Goal: Transaction & Acquisition: Purchase product/service

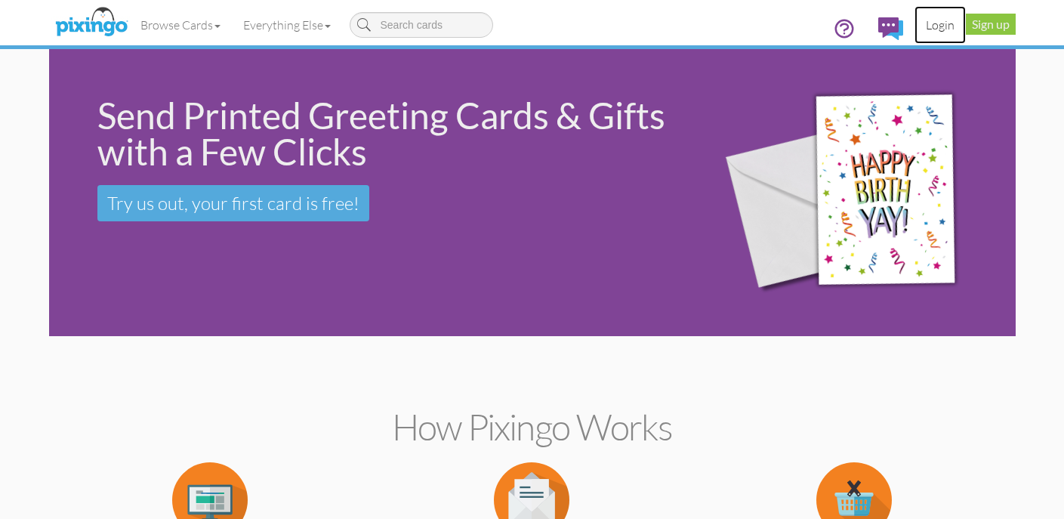
click at [950, 9] on link "Login" at bounding box center [939, 25] width 51 height 38
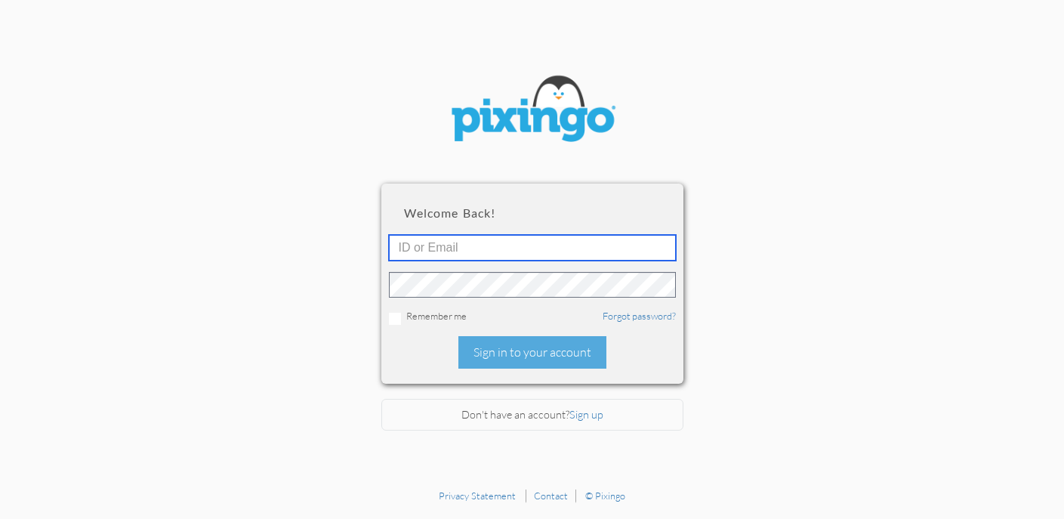
type input "5411"
click at [582, 331] on div "Welcome back! 5411 Remember me Forgot password? Sign in to your account" at bounding box center [532, 282] width 302 height 199
click at [588, 371] on div "Welcome back! 5411 Remember me Forgot password? Sign in to your account" at bounding box center [532, 282] width 302 height 199
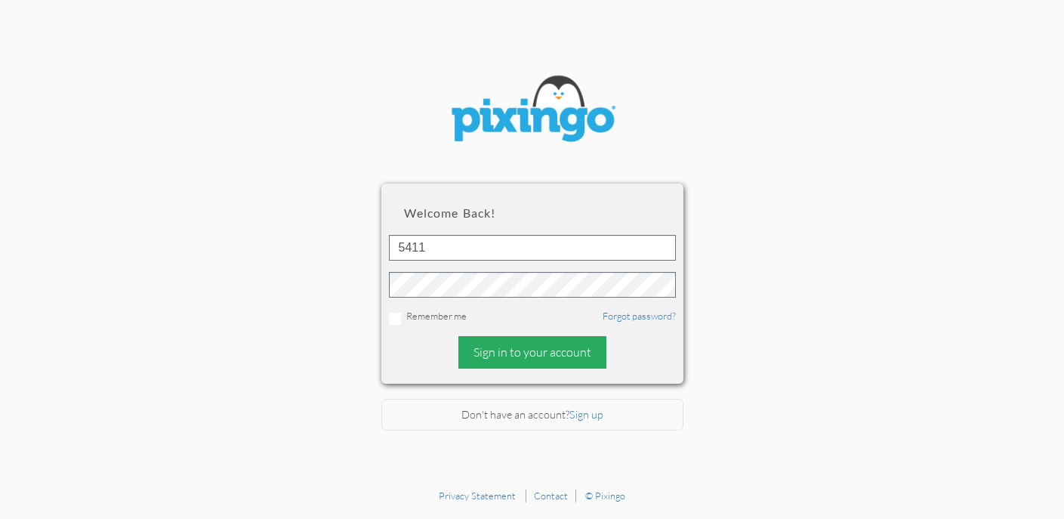
click at [589, 367] on div "Sign in to your account" at bounding box center [532, 352] width 148 height 32
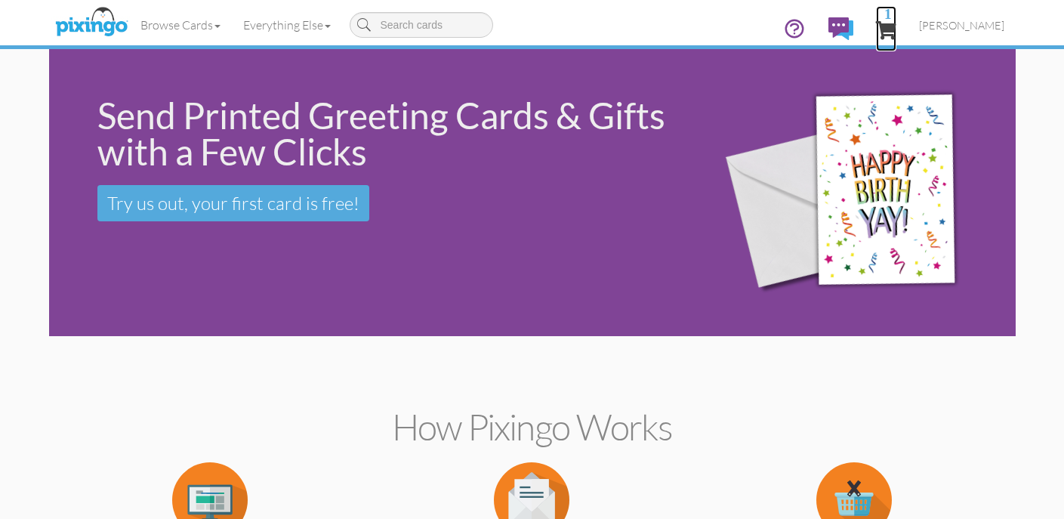
click at [896, 29] on span "1" at bounding box center [886, 30] width 20 height 18
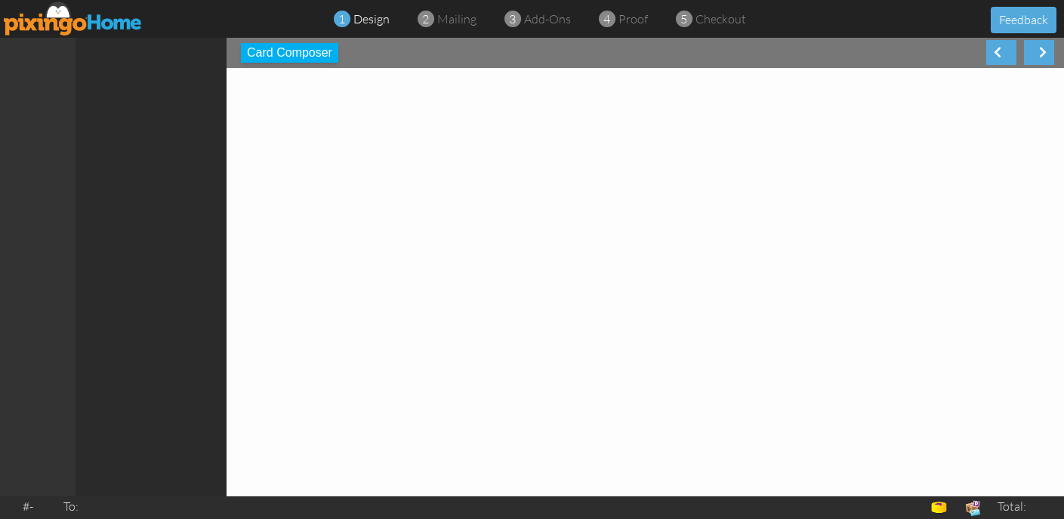
click at [371, 25] on span "design" at bounding box center [371, 18] width 36 height 15
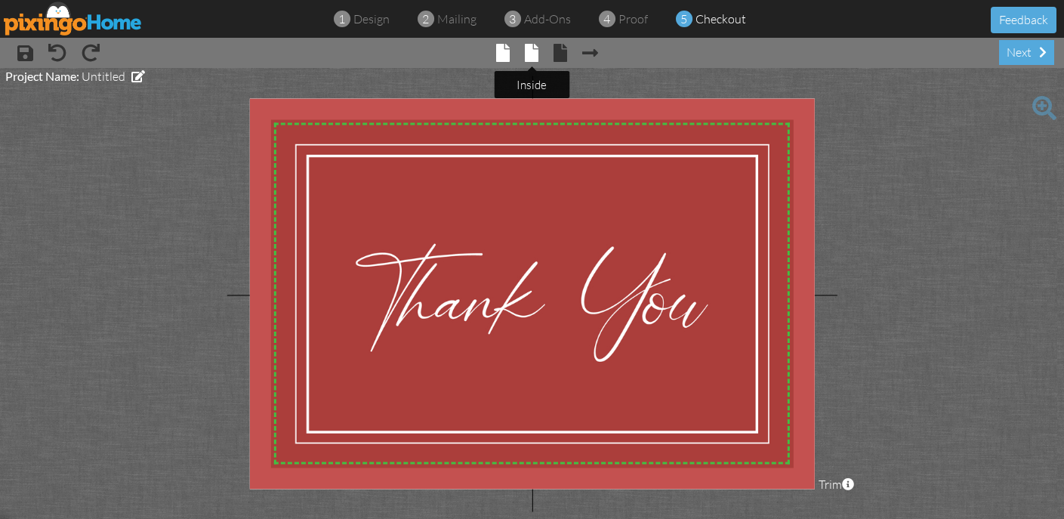
click at [534, 49] on span at bounding box center [532, 53] width 14 height 18
click at [528, 51] on span at bounding box center [532, 53] width 14 height 18
click at [510, 62] on tooltip "× front" at bounding box center [504, 54] width 14 height 20
click at [535, 57] on span at bounding box center [532, 53] width 14 height 18
click at [590, 64] on div "× save × undo × redo × Previous page × front × inside × back × Next page next" at bounding box center [532, 53] width 1064 height 30
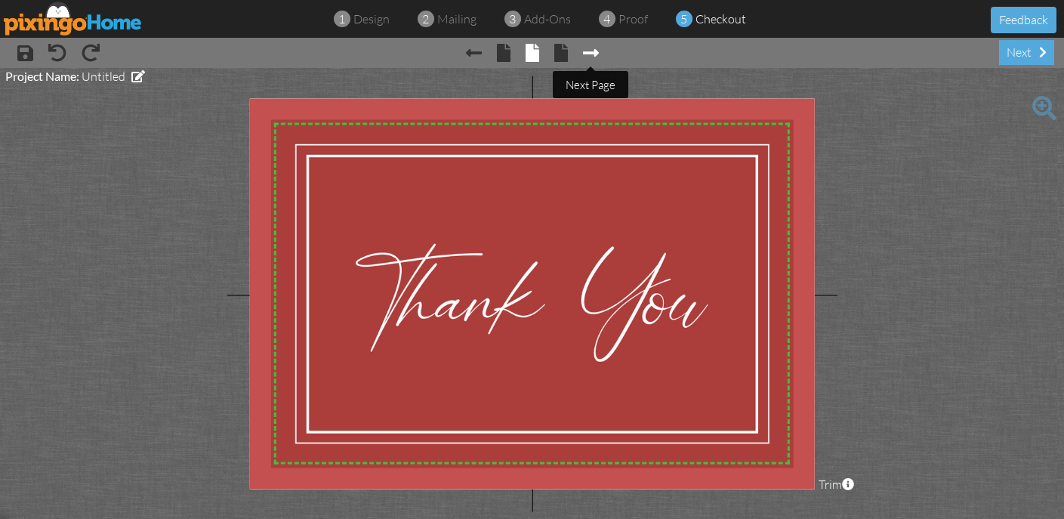
click at [590, 57] on span at bounding box center [591, 53] width 16 height 18
click at [457, 57] on div "× save × undo × redo × Previous page × front × inside × back next" at bounding box center [532, 53] width 1064 height 30
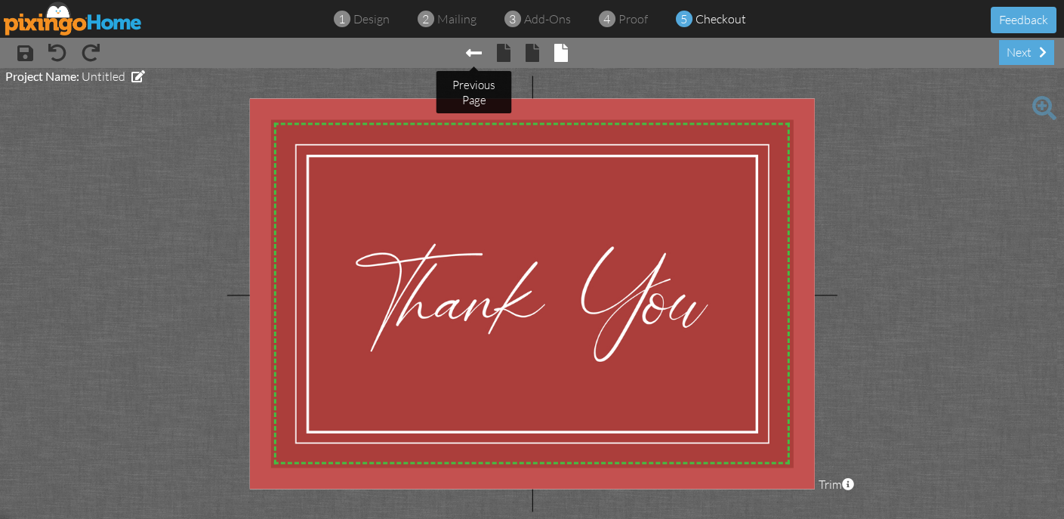
click at [467, 57] on span at bounding box center [474, 53] width 16 height 18
drag, startPoint x: 467, startPoint y: 57, endPoint x: 359, endPoint y: 27, distance: 112.6
click at [352, 35] on div "1 design 2 mailing 3 add-ons 4 proof 5 checkout Feedback × save × undo × redo ×…" at bounding box center [532, 259] width 1064 height 519
click at [359, 26] on div "1 design" at bounding box center [366, 19] width 48 height 17
click at [348, 8] on span at bounding box center [342, 19] width 17 height 29
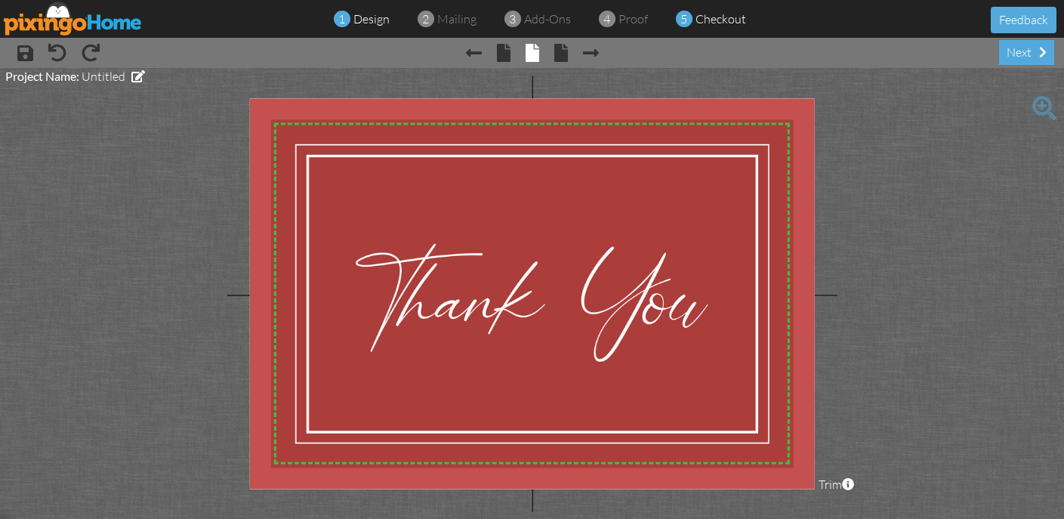
click at [350, 26] on div "1 design" at bounding box center [366, 19] width 48 height 17
click at [101, 12] on img at bounding box center [73, 19] width 139 height 34
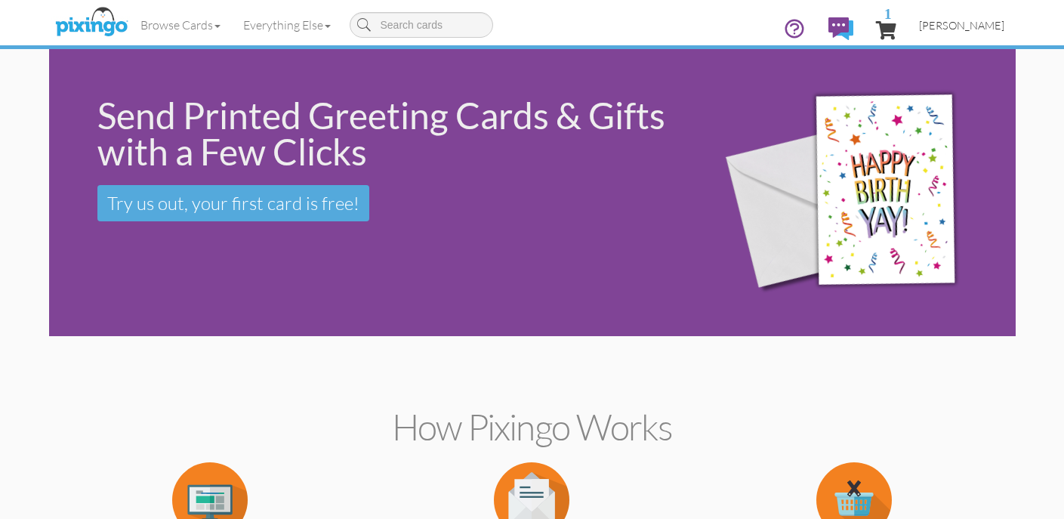
click at [998, 26] on span "[PERSON_NAME]" at bounding box center [961, 25] width 85 height 13
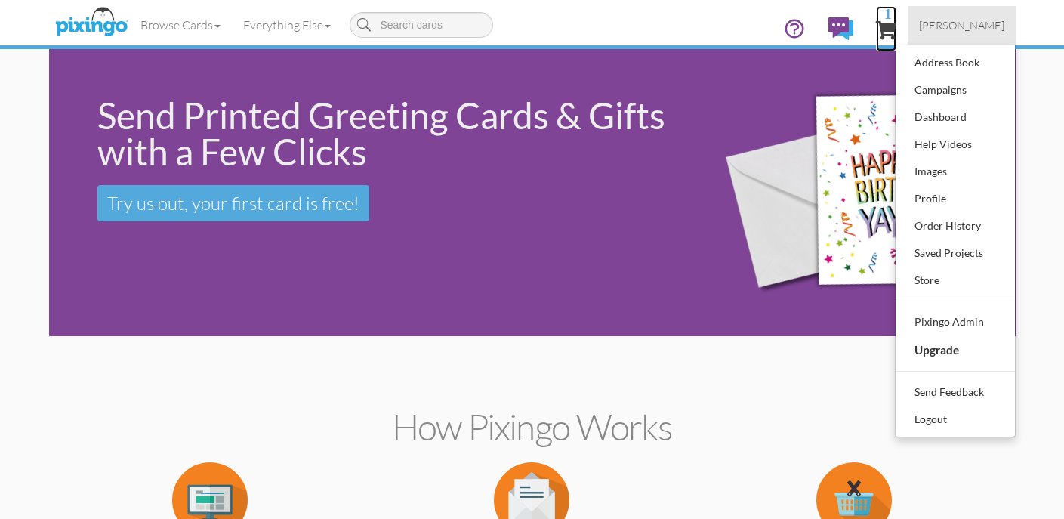
click at [896, 21] on span "1" at bounding box center [886, 30] width 20 height 18
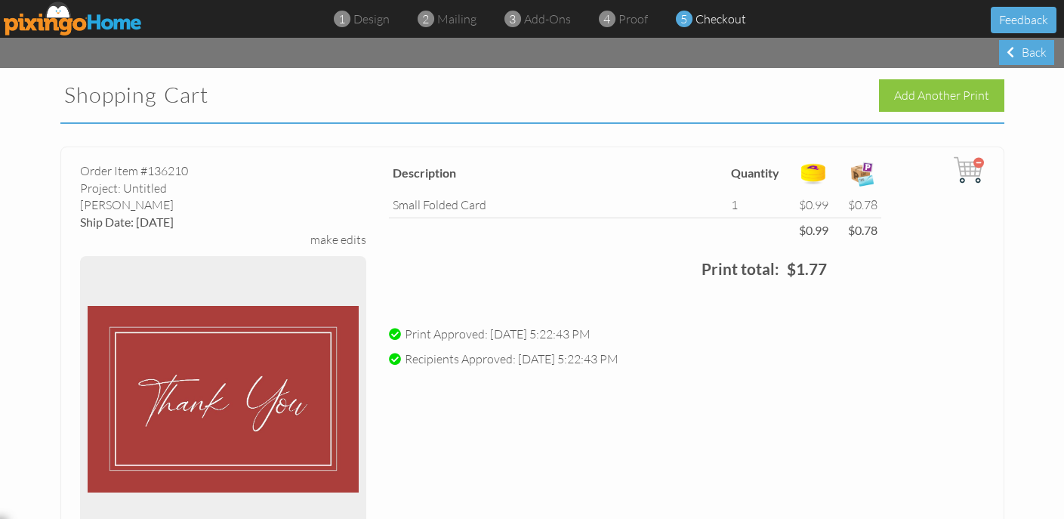
click at [353, 28] on div "1 design 2 mailing 3 add-ons 4 proof 5 checkout Feedback" at bounding box center [532, 19] width 1064 height 38
click at [353, 26] on span "design" at bounding box center [371, 18] width 36 height 15
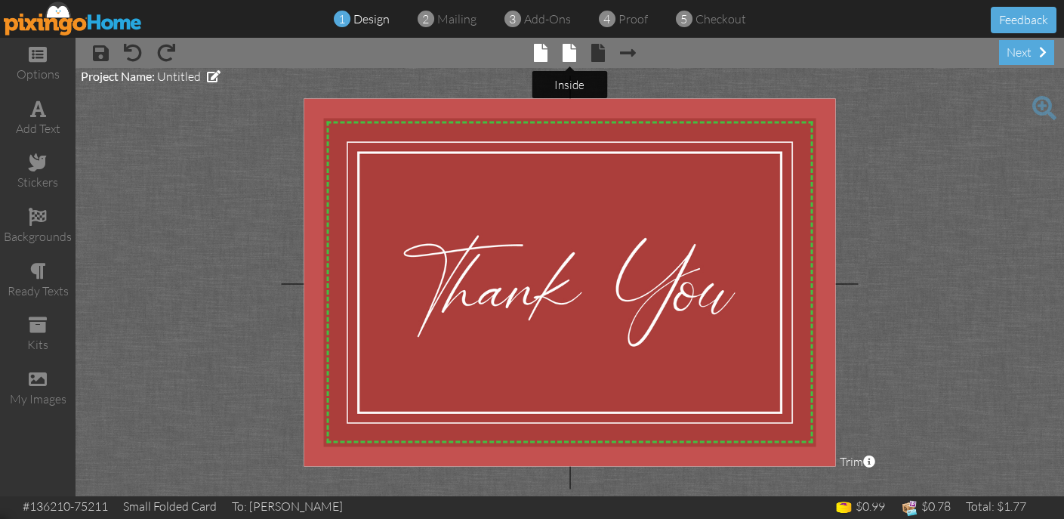
click at [574, 57] on span at bounding box center [569, 53] width 14 height 18
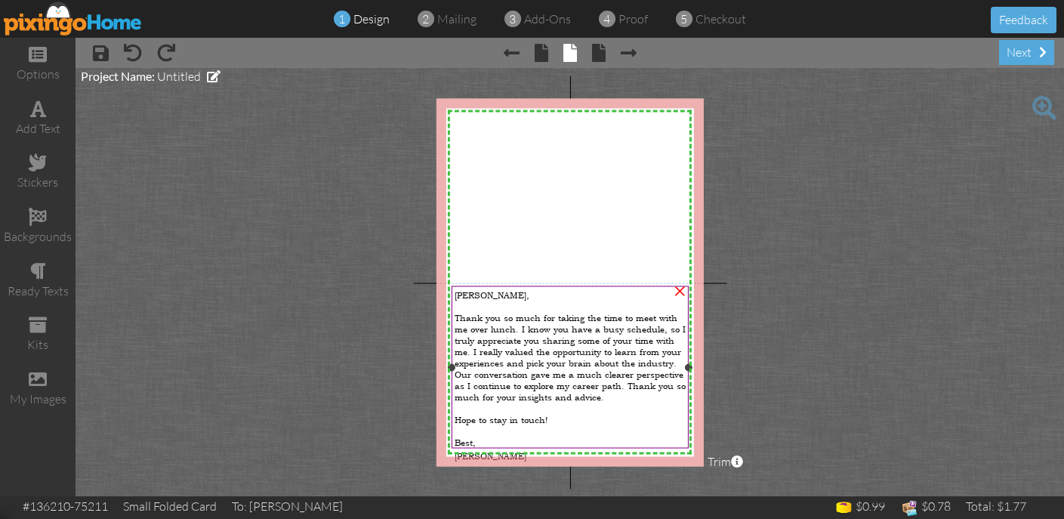
click at [540, 334] on span "Thank you so much for taking the time to meet with me over lunch. I know you ha…" at bounding box center [569, 357] width 231 height 91
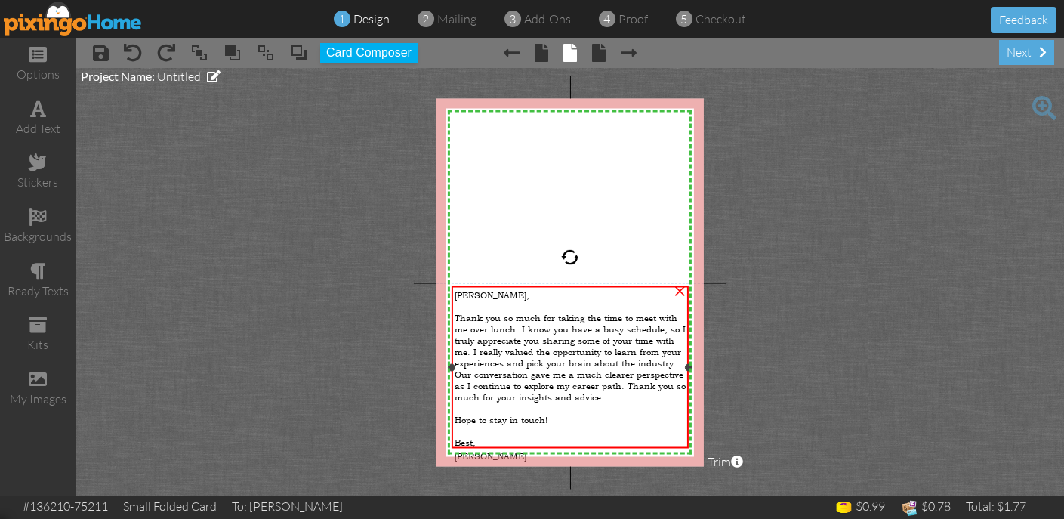
click at [540, 334] on span "Thank you so much for taking the time to meet with me over lunch. I know you ha…" at bounding box center [569, 357] width 231 height 91
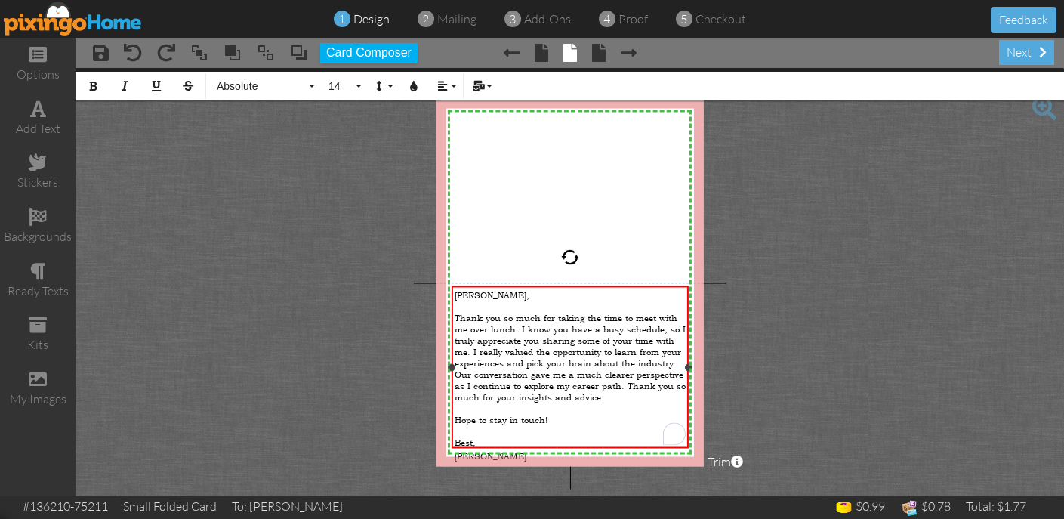
click at [467, 291] on span "[PERSON_NAME]," at bounding box center [491, 294] width 75 height 11
click at [502, 319] on span "Thank you so much for taking the time to meet with me over lunch. I know you ha…" at bounding box center [569, 357] width 231 height 91
click at [601, 448] on div "[PERSON_NAME]" at bounding box center [569, 455] width 231 height 14
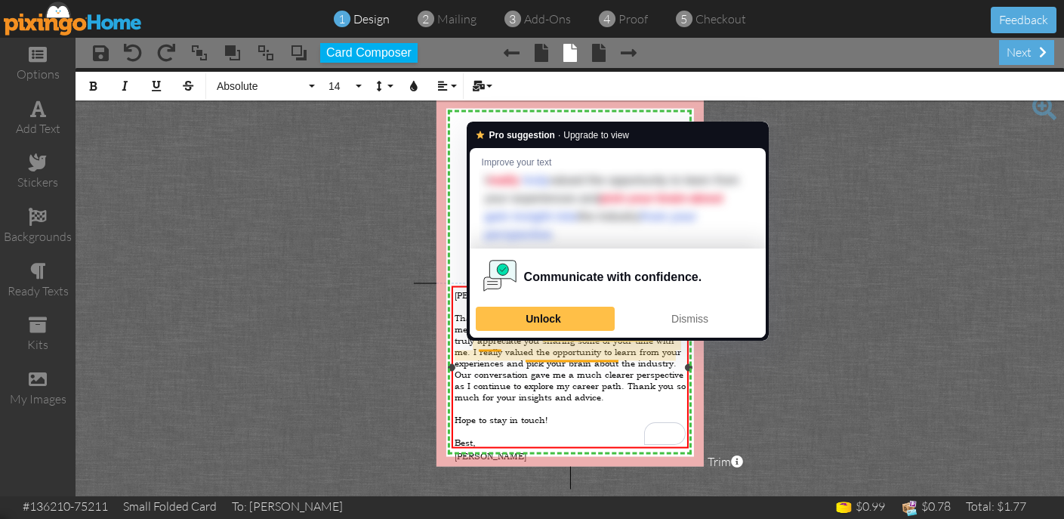
click at [657, 425] on div "To enrich screen reader interactions, please activate Accessibility in Grammarl…" at bounding box center [569, 430] width 231 height 11
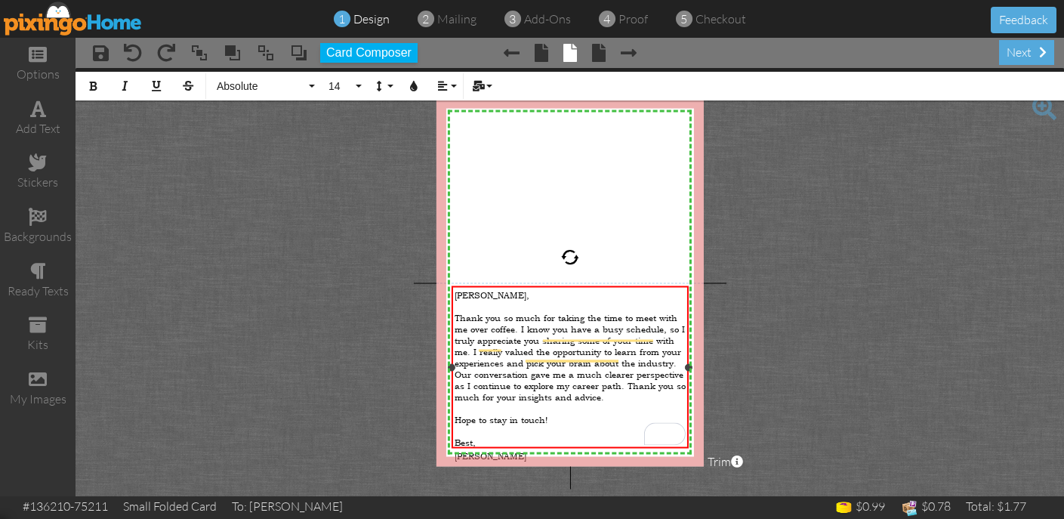
click at [605, 387] on span "Thank you so much for taking the time to meet with me over coffee. I know you h…" at bounding box center [569, 357] width 231 height 91
click at [544, 425] on div "To enrich screen reader interactions, please activate Accessibility in Grammarl…" at bounding box center [569, 430] width 231 height 11
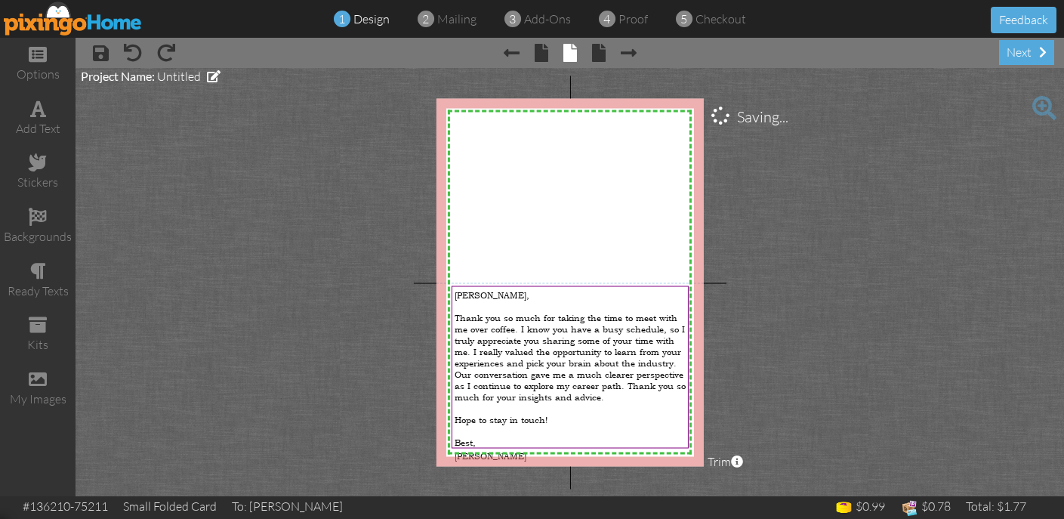
click at [934, 306] on project-studio-wrapper "X X X X X X X X X X X X X X X X X X X X X X X X X X X X X X X X X X X X X X X X…" at bounding box center [569, 282] width 988 height 428
click at [462, 19] on span "mailing" at bounding box center [456, 18] width 39 height 15
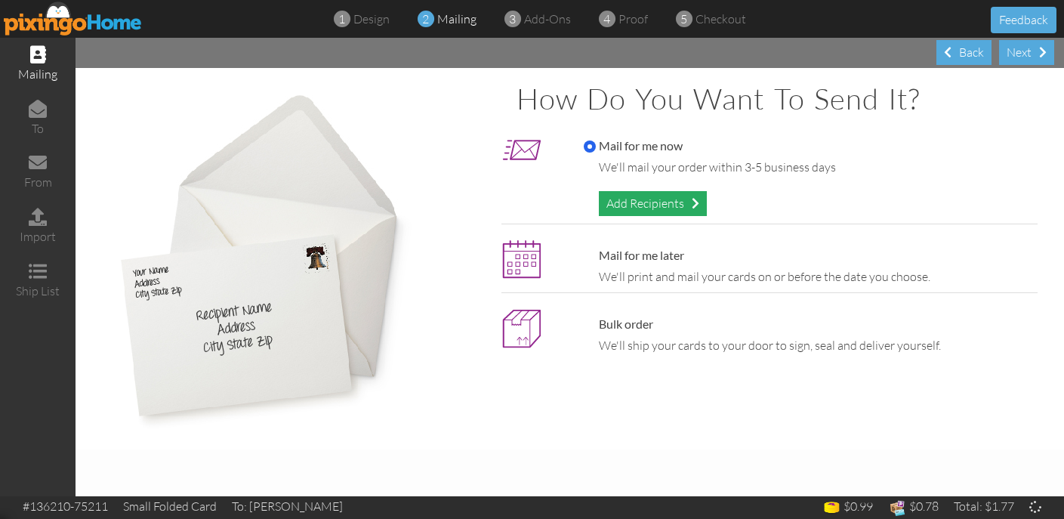
click at [644, 205] on div "Add Recipients" at bounding box center [653, 203] width 108 height 25
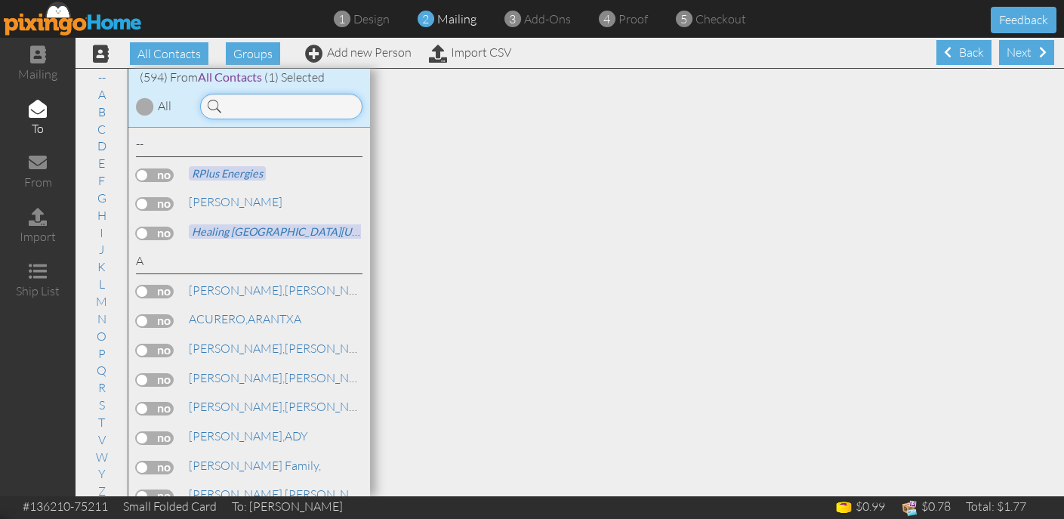
click at [279, 105] on input at bounding box center [281, 107] width 162 height 26
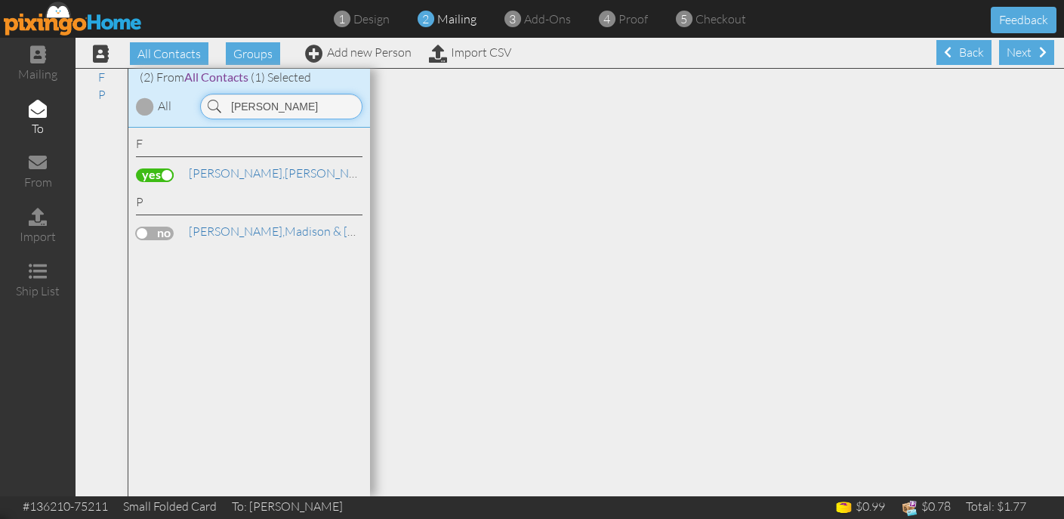
type input "[PERSON_NAME]"
click at [162, 185] on div "[PERSON_NAME] Bridge Investment Group" at bounding box center [249, 176] width 226 height 22
click at [162, 178] on label at bounding box center [155, 175] width 38 height 14
click at [0, 0] on input "checkbox" at bounding box center [0, 0] width 0 height 0
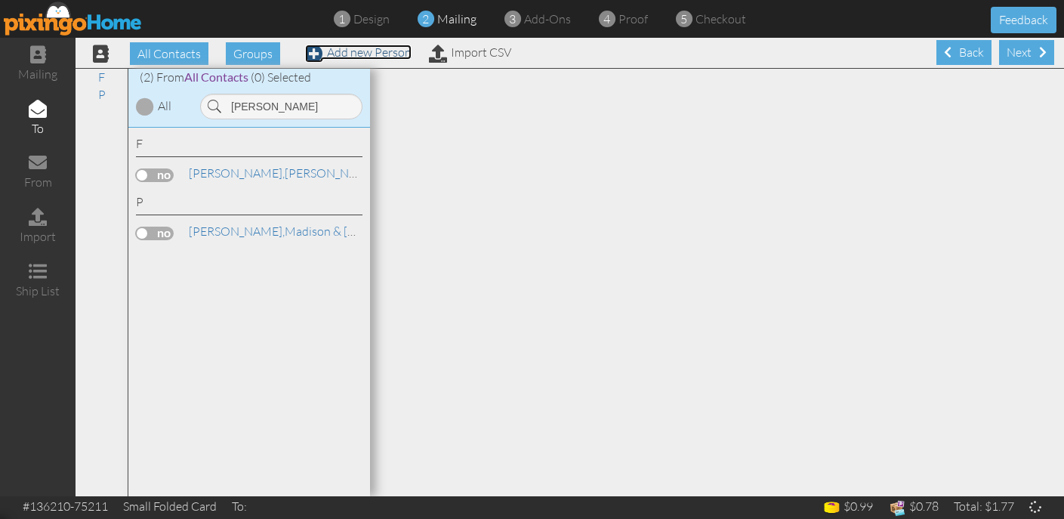
click at [340, 48] on link "Add new Person" at bounding box center [358, 52] width 106 height 15
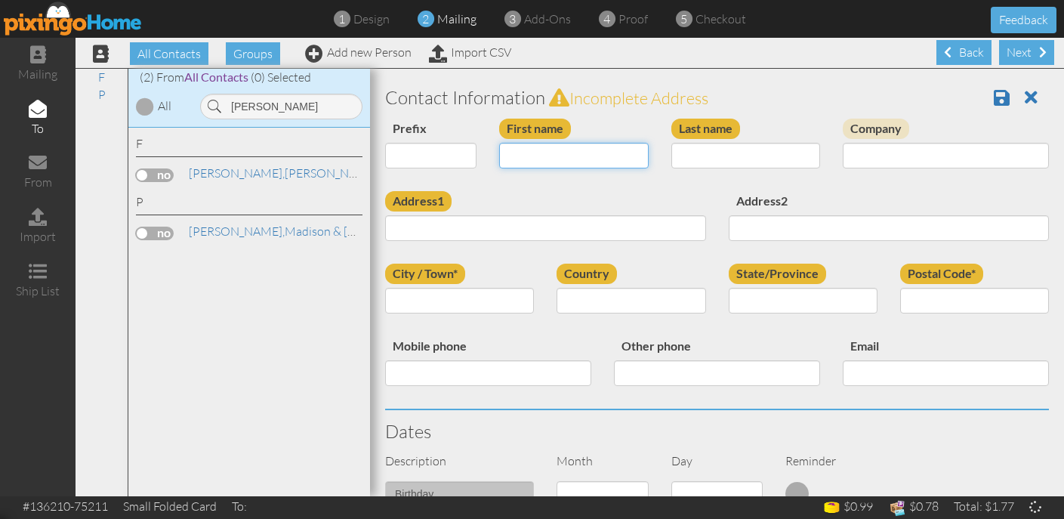
click at [554, 150] on input "First name" at bounding box center [573, 156] width 149 height 26
type input "[PERSON_NAME]"
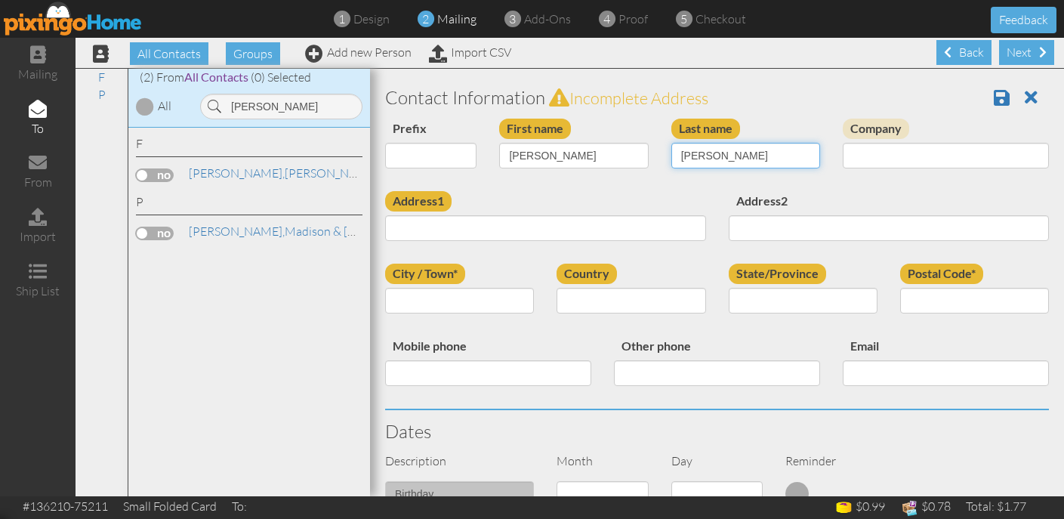
type input "[PERSON_NAME]"
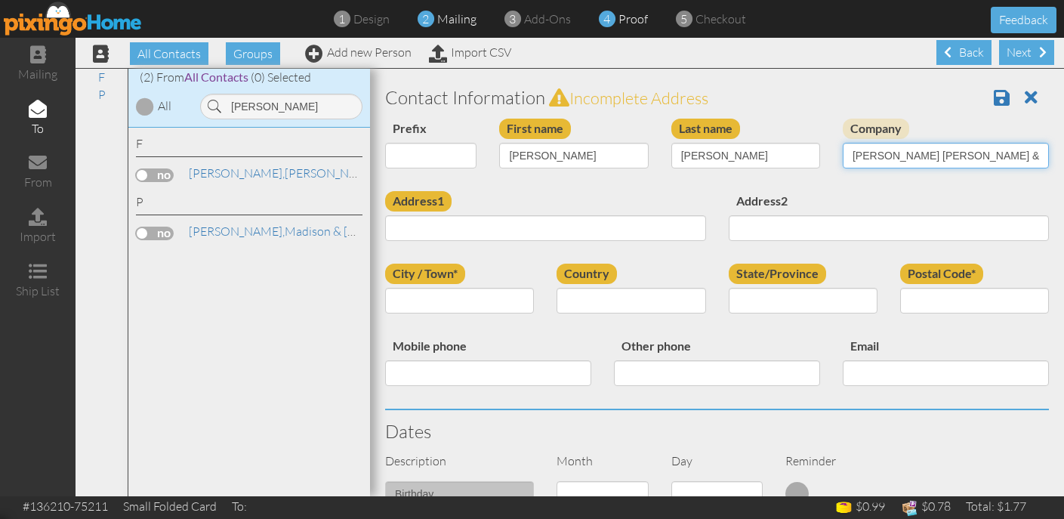
type input "[PERSON_NAME] [PERSON_NAME] & [PERSON_NAME]"
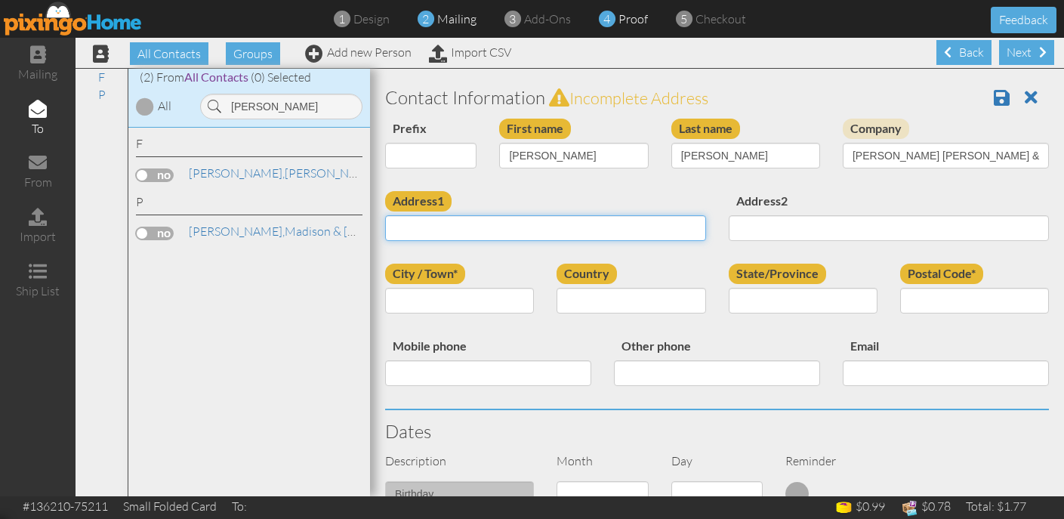
paste input "[STREET_ADDRESS][US_STATE]"
drag, startPoint x: 536, startPoint y: 231, endPoint x: 673, endPoint y: 229, distance: 136.6
click at [673, 229] on input "[STREET_ADDRESS][US_STATE]" at bounding box center [545, 228] width 321 height 26
type input "[STREET_ADDRESS]"
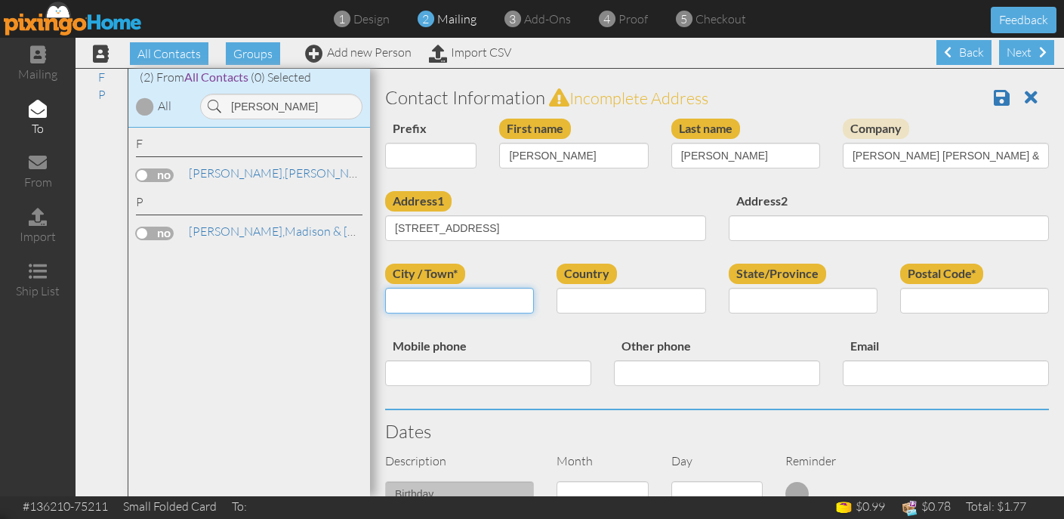
click at [424, 296] on input "City / Town*" at bounding box center [459, 301] width 149 height 26
paste input "[GEOGRAPHIC_DATA][US_STATE]"
drag, startPoint x: 463, startPoint y: 303, endPoint x: 551, endPoint y: 303, distance: 88.3
click at [551, 303] on div "City / Town* [GEOGRAPHIC_DATA][US_STATE] Country [GEOGRAPHIC_DATA] ------------…" at bounding box center [717, 299] width 686 height 72
type input "[GEOGRAPHIC_DATA]"
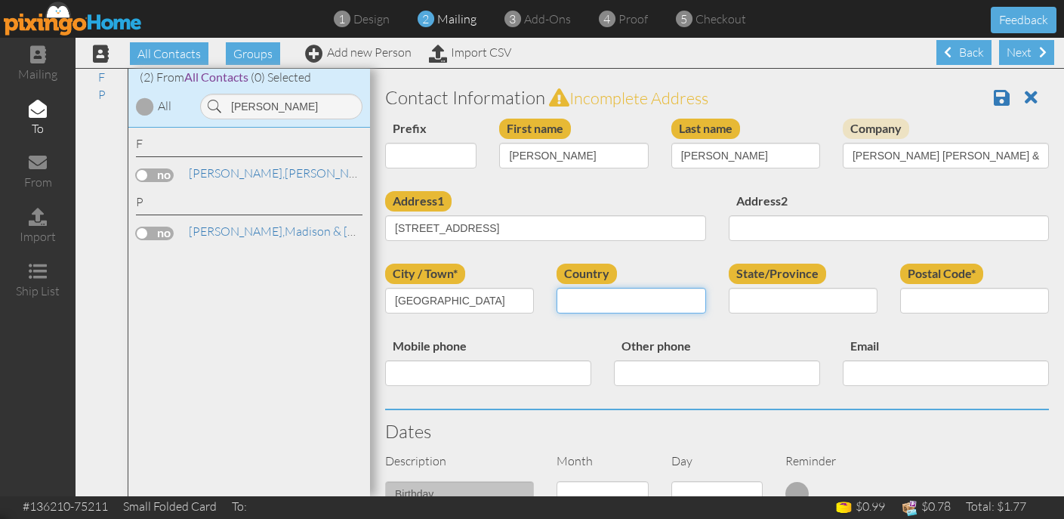
click at [593, 300] on select "[GEOGRAPHIC_DATA] -------------- [GEOGRAPHIC_DATA] [GEOGRAPHIC_DATA] [GEOGRAPHI…" at bounding box center [630, 301] width 149 height 26
select select "object:3025"
click at [556, 288] on select "[GEOGRAPHIC_DATA] -------------- [GEOGRAPHIC_DATA] [GEOGRAPHIC_DATA] [GEOGRAPHI…" at bounding box center [630, 301] width 149 height 26
select select "object:3324"
paste input ", [US_STATE] 84101"
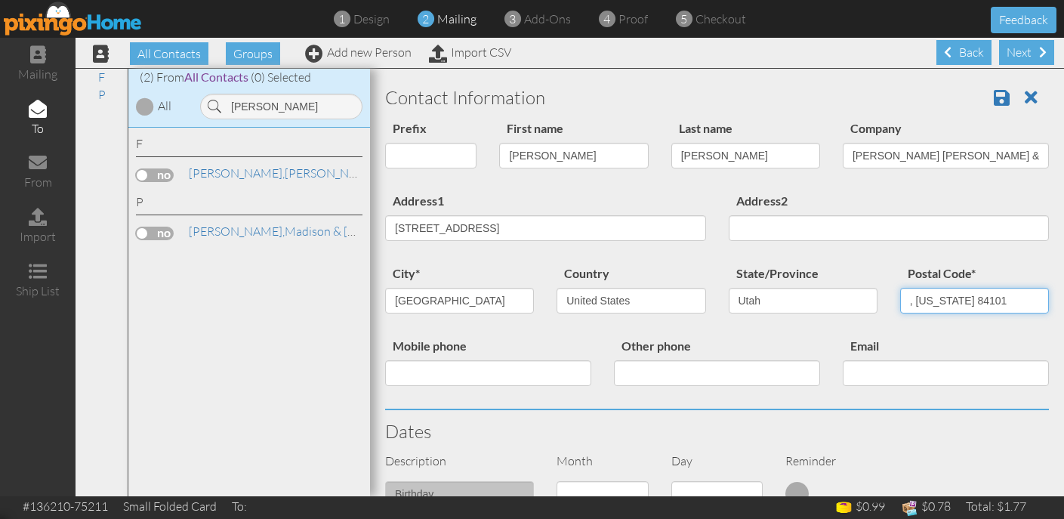
drag, startPoint x: 942, startPoint y: 300, endPoint x: 863, endPoint y: 298, distance: 79.3
click at [863, 298] on div "city* [GEOGRAPHIC_DATA] Country [GEOGRAPHIC_DATA] -------------- [GEOGRAPHIC_DA…" at bounding box center [717, 299] width 686 height 72
type input "84101"
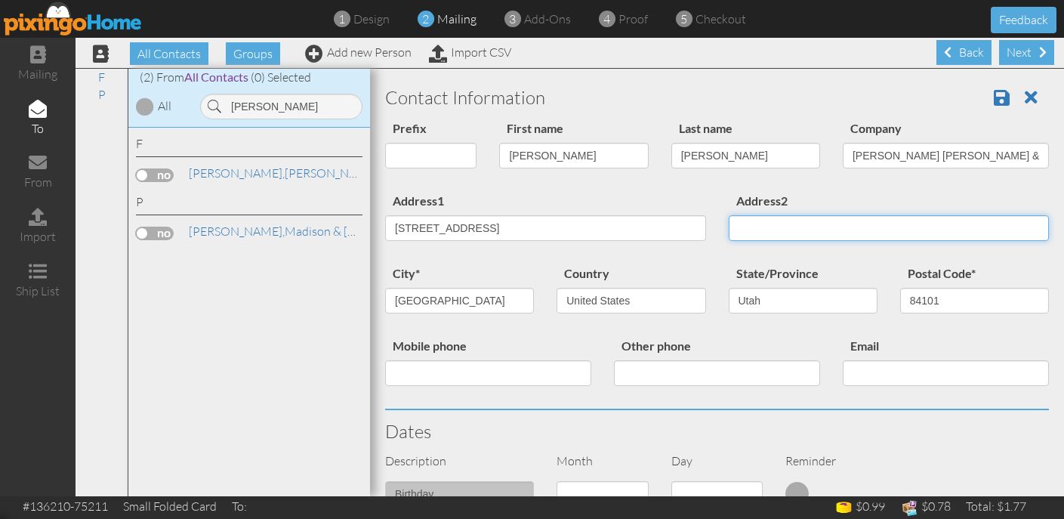
click at [813, 223] on input "Address2" at bounding box center [888, 228] width 321 height 26
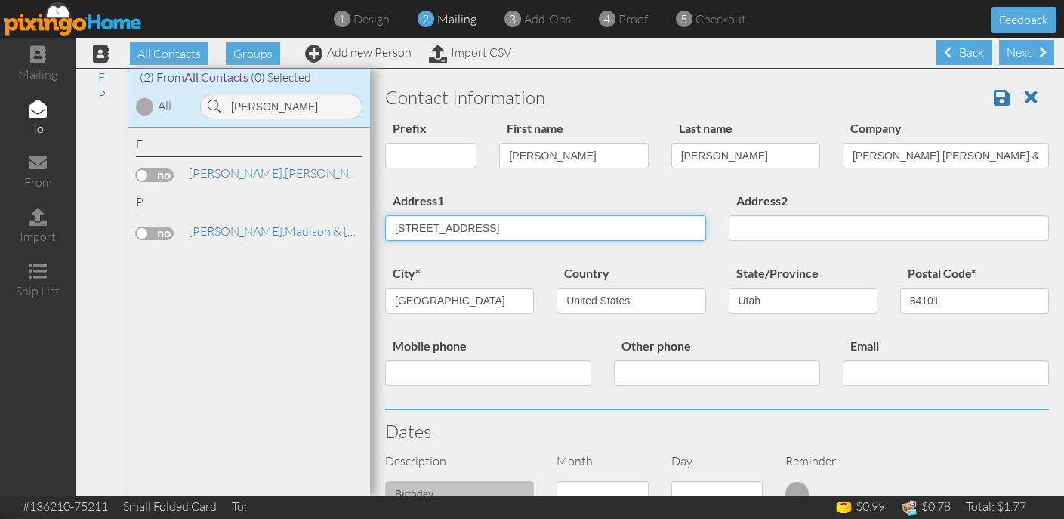
click at [503, 229] on input "[STREET_ADDRESS]" at bounding box center [545, 228] width 321 height 26
drag, startPoint x: 454, startPoint y: 229, endPoint x: 648, endPoint y: 229, distance: 194.8
click at [648, 229] on input "[STREET_ADDRESS]" at bounding box center [545, 228] width 321 height 26
click at [597, 199] on div "Address1 [STREET_ADDRESS]" at bounding box center [545, 221] width 343 height 61
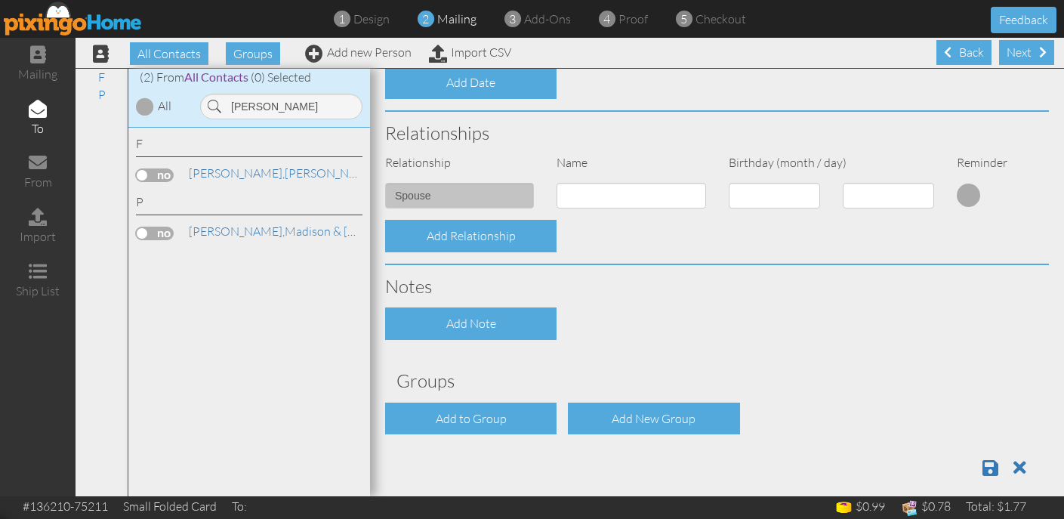
scroll to position [491, 0]
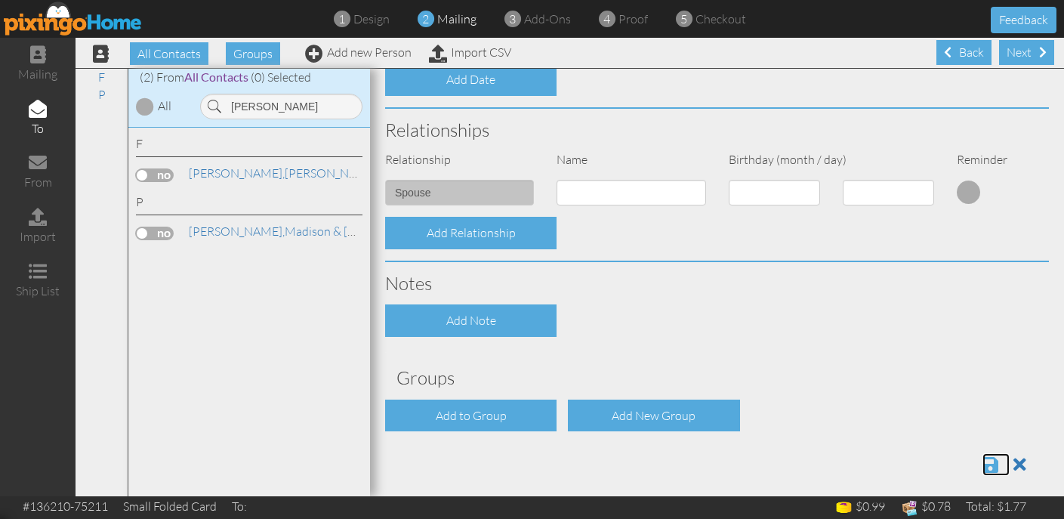
click at [991, 460] on span at bounding box center [990, 464] width 16 height 18
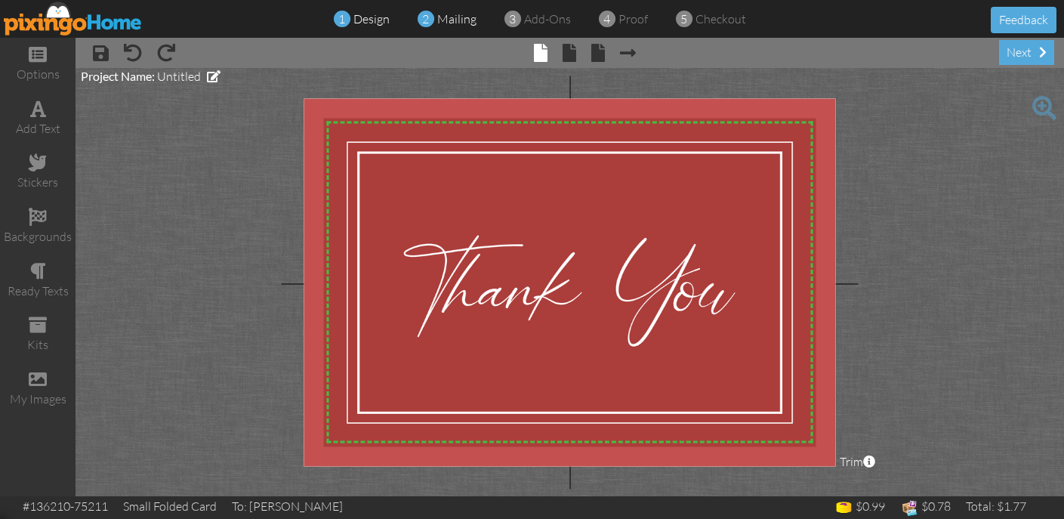
click at [470, 16] on span "mailing" at bounding box center [456, 18] width 39 height 15
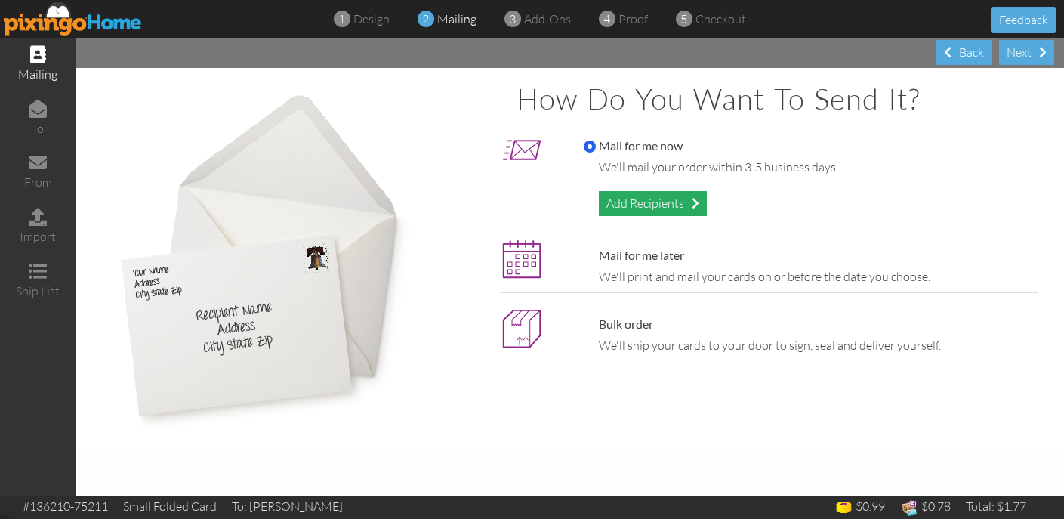
click at [659, 202] on div "Add Recipients" at bounding box center [653, 203] width 108 height 25
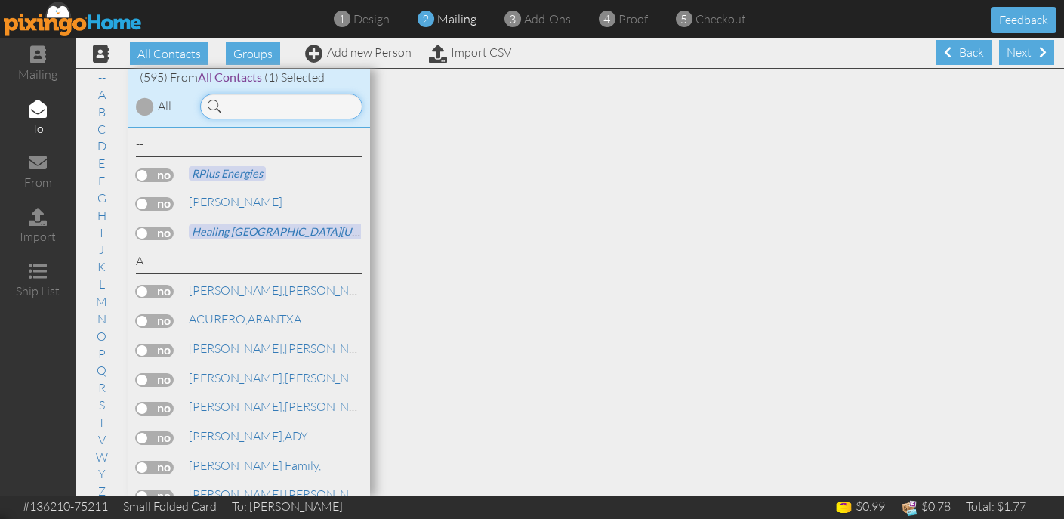
click at [277, 117] on input at bounding box center [281, 107] width 162 height 26
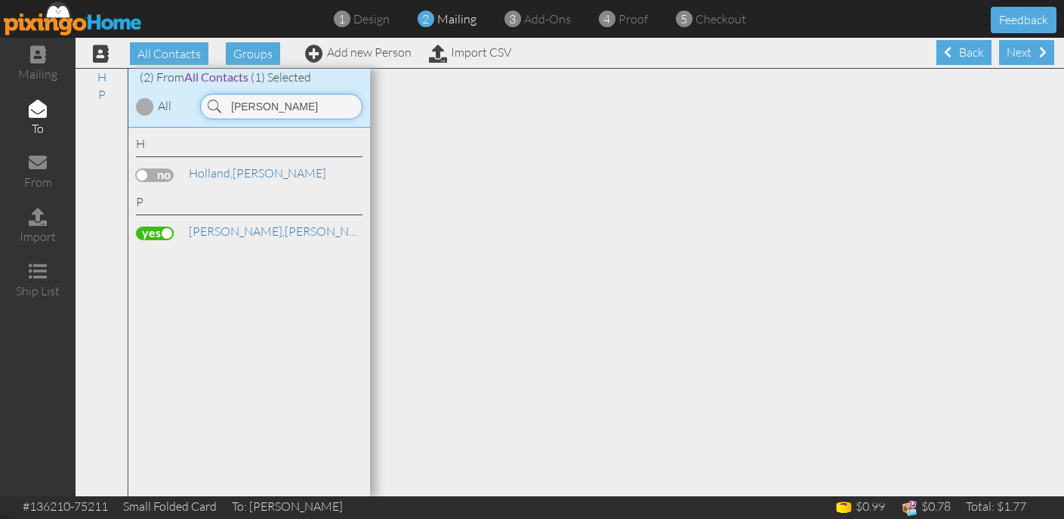
type input "holl"
click at [378, 234] on span "[PERSON_NAME] [PERSON_NAME] & [PERSON_NAME]" at bounding box center [515, 231] width 274 height 14
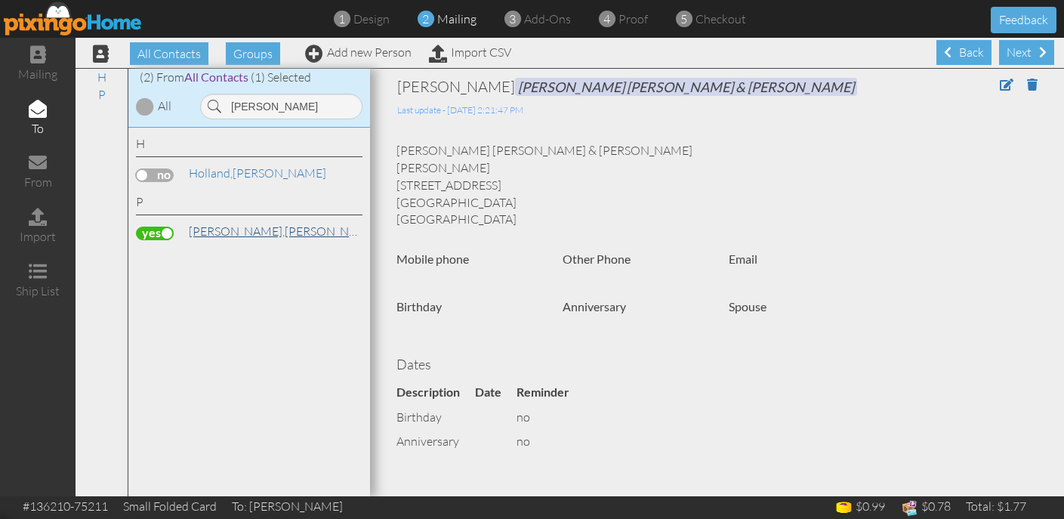
click at [209, 224] on span "Peck," at bounding box center [237, 230] width 96 height 15
click at [1009, 86] on span at bounding box center [1007, 85] width 14 height 12
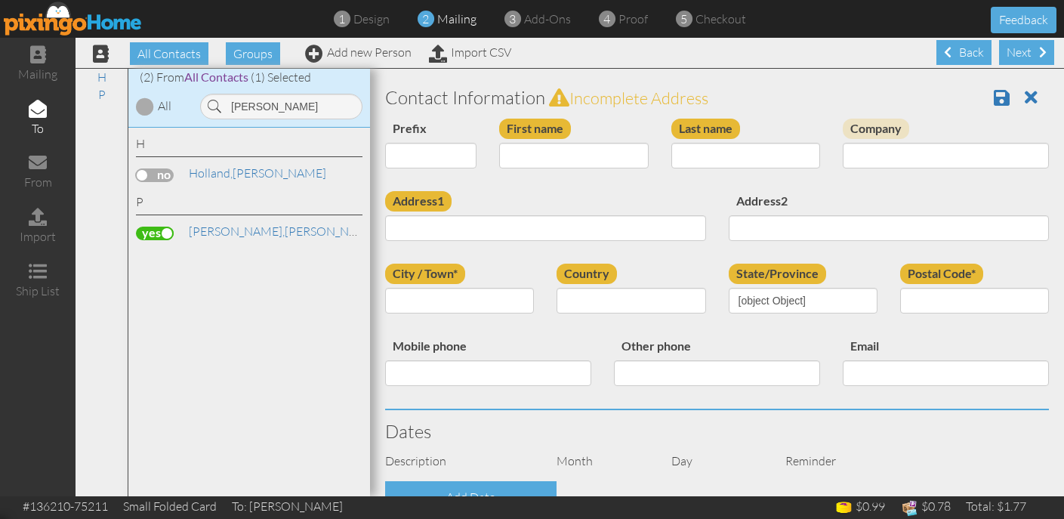
type input "[PERSON_NAME]"
type input "[PERSON_NAME] [PERSON_NAME] & [PERSON_NAME]"
type input "[STREET_ADDRESS]"
type input "[GEOGRAPHIC_DATA]"
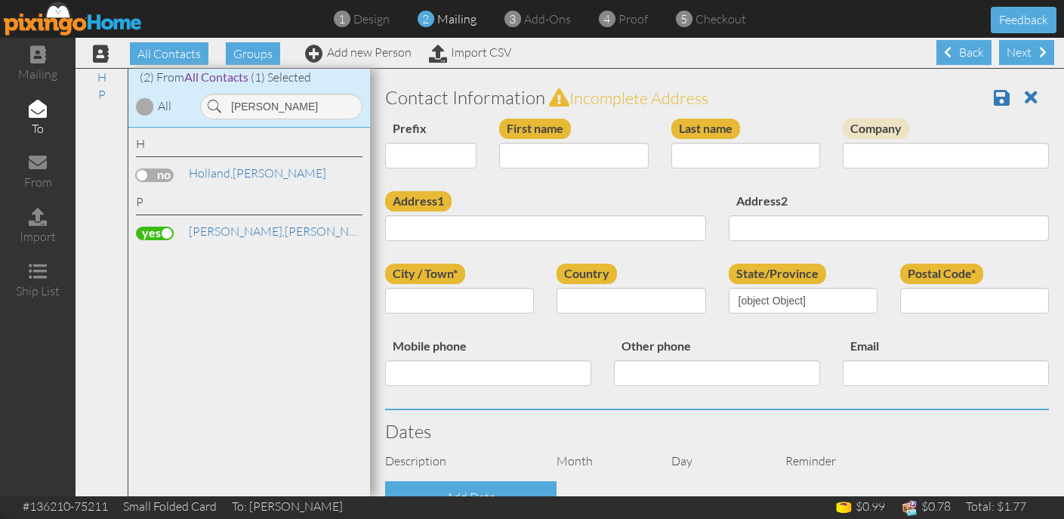
type input "84101"
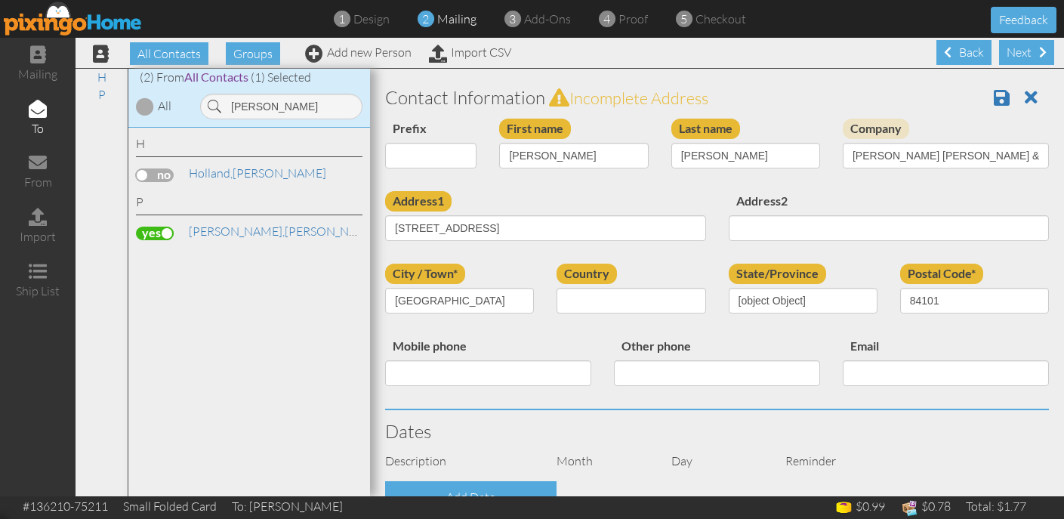
select select "object:2050"
select select "object:2295"
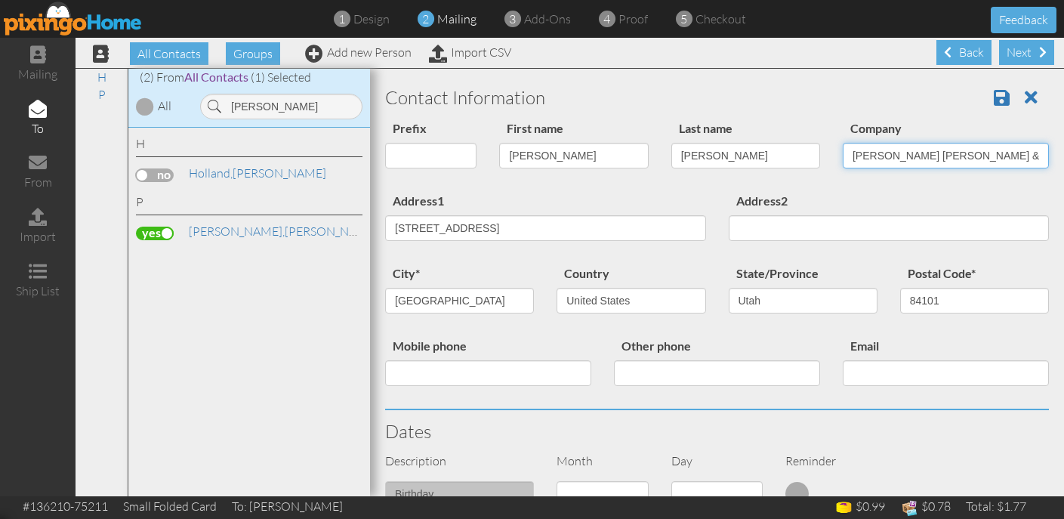
click at [879, 152] on input "[PERSON_NAME] [PERSON_NAME] & [PERSON_NAME]" at bounding box center [945, 156] width 206 height 26
type input "Ward, Hill & Peck"
click at [1001, 94] on span at bounding box center [1001, 97] width 16 height 18
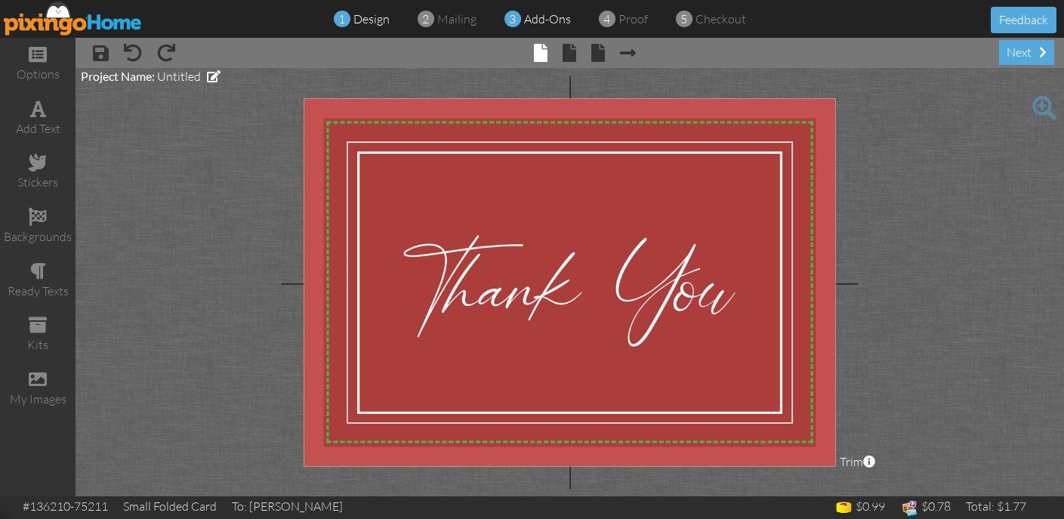
click at [535, 25] on span "add-ons" at bounding box center [547, 18] width 47 height 15
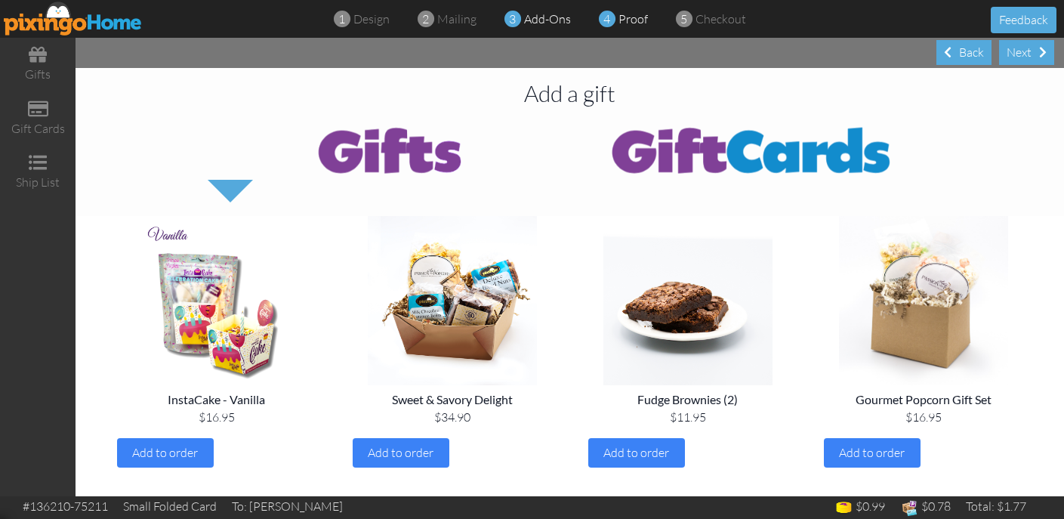
click at [624, 17] on span "proof" at bounding box center [632, 18] width 29 height 15
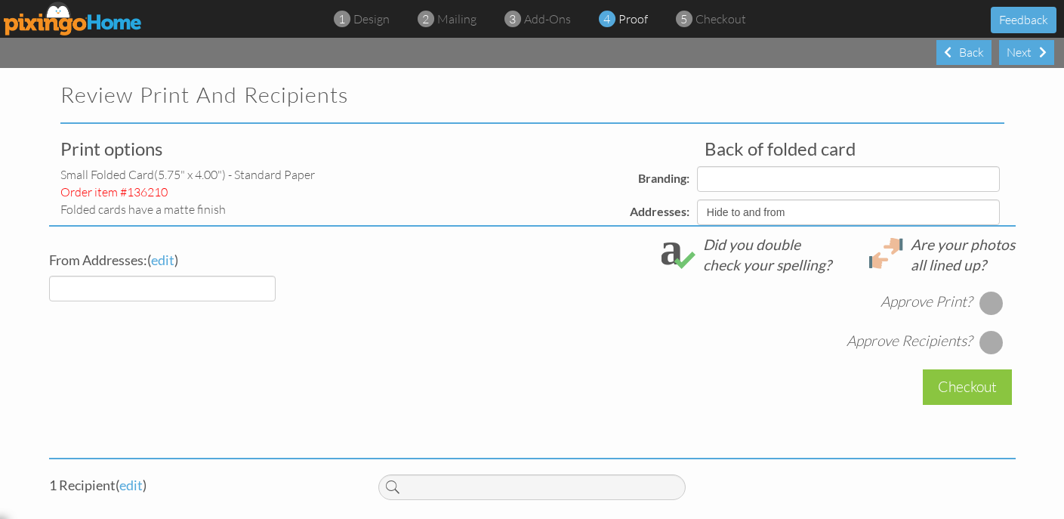
select select "object:250"
select select "object:253"
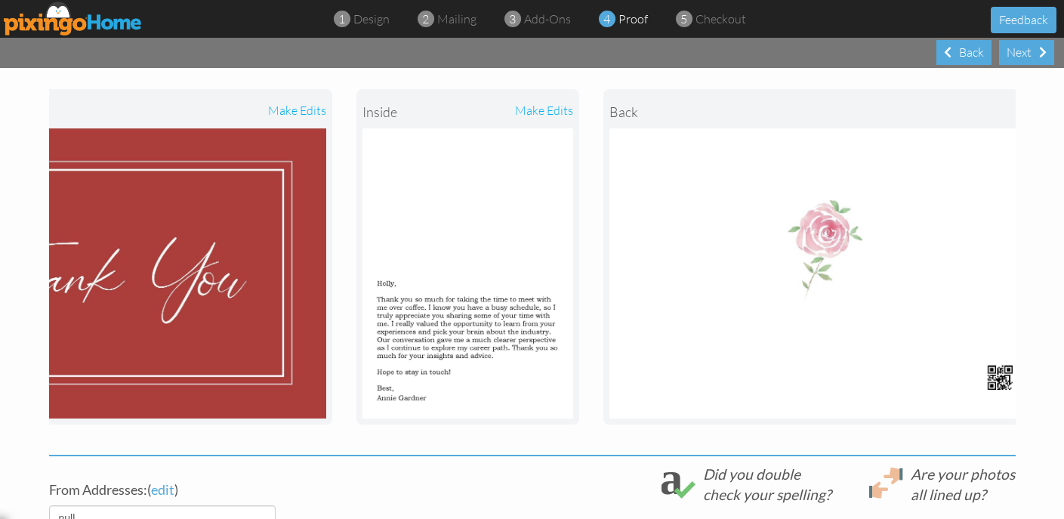
scroll to position [484, 0]
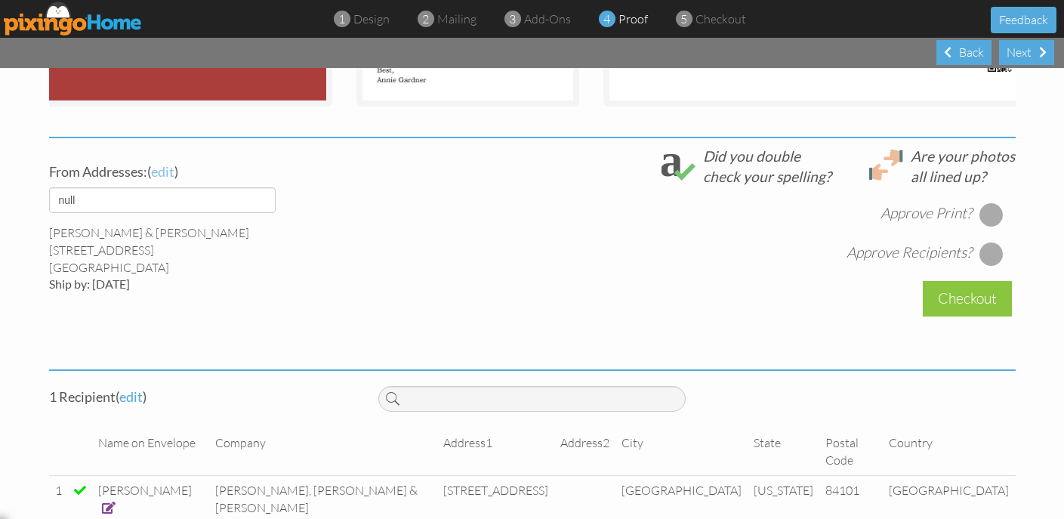
click at [168, 173] on span "edit" at bounding box center [162, 171] width 23 height 17
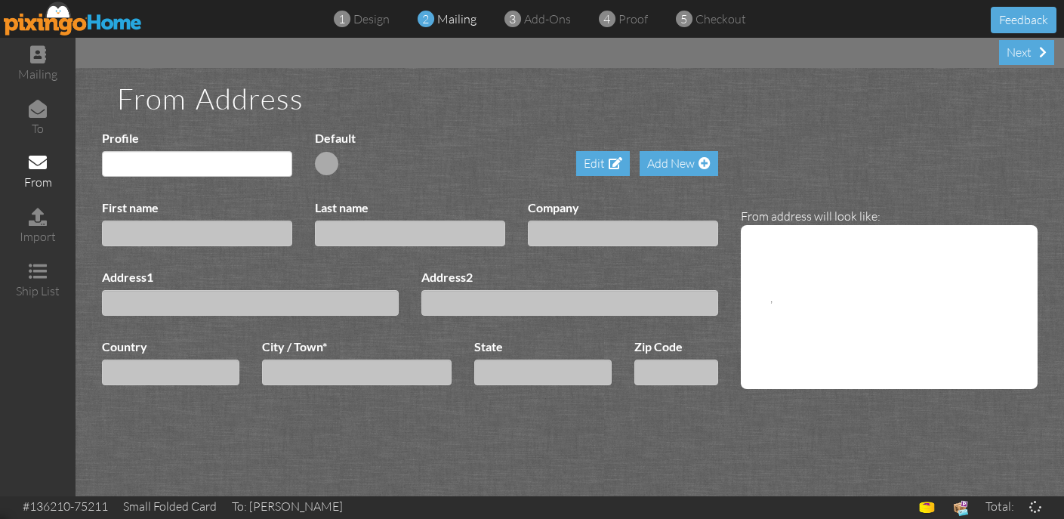
type input "[PERSON_NAME] & [PERSON_NAME]"
type input "Becerra"
type input "1030 East 400 South"
select select "object:308"
type input "Fruit Heights"
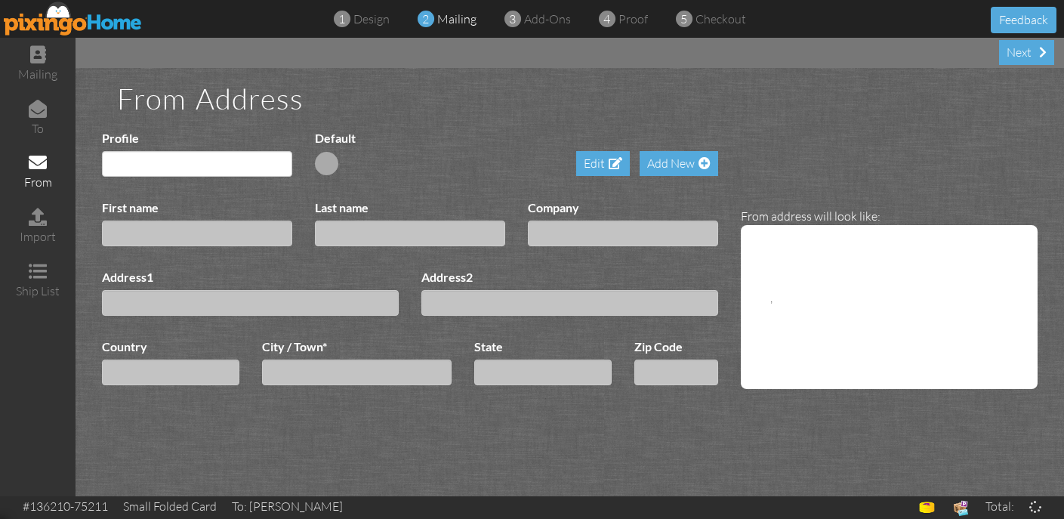
type input "84037"
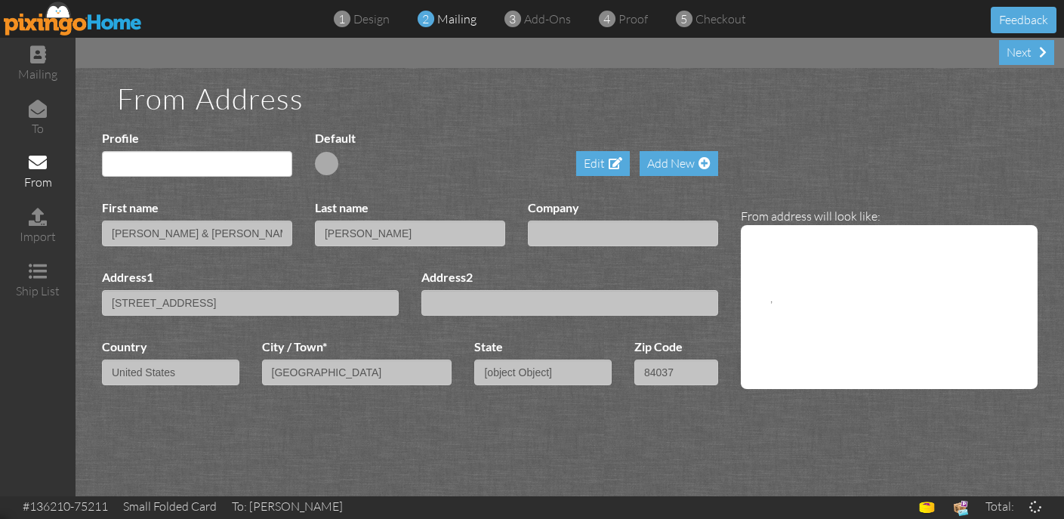
select select "object:554"
select select "object:558"
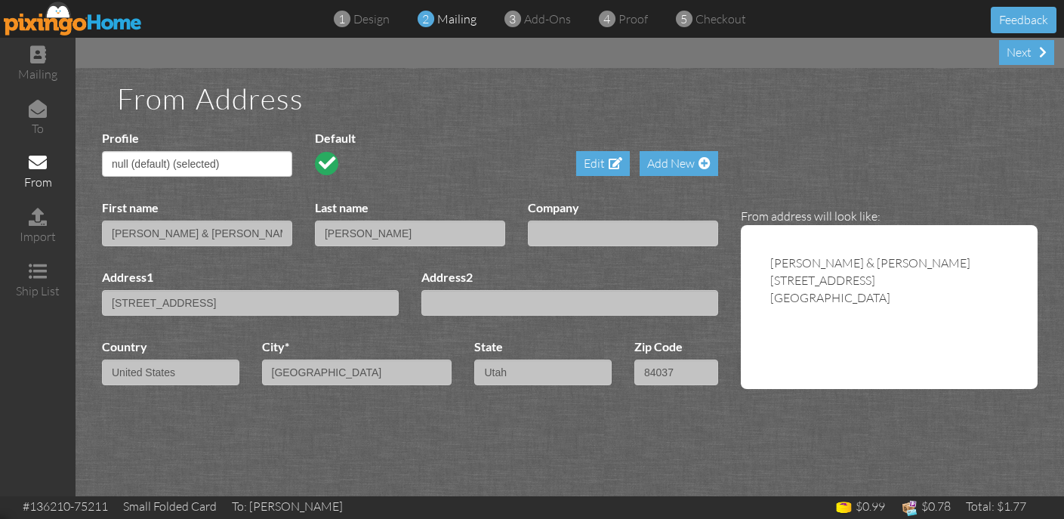
click at [156, 219] on div "First name Annie & Ricky" at bounding box center [197, 228] width 213 height 58
click at [602, 152] on div "Edit" at bounding box center [603, 163] width 54 height 25
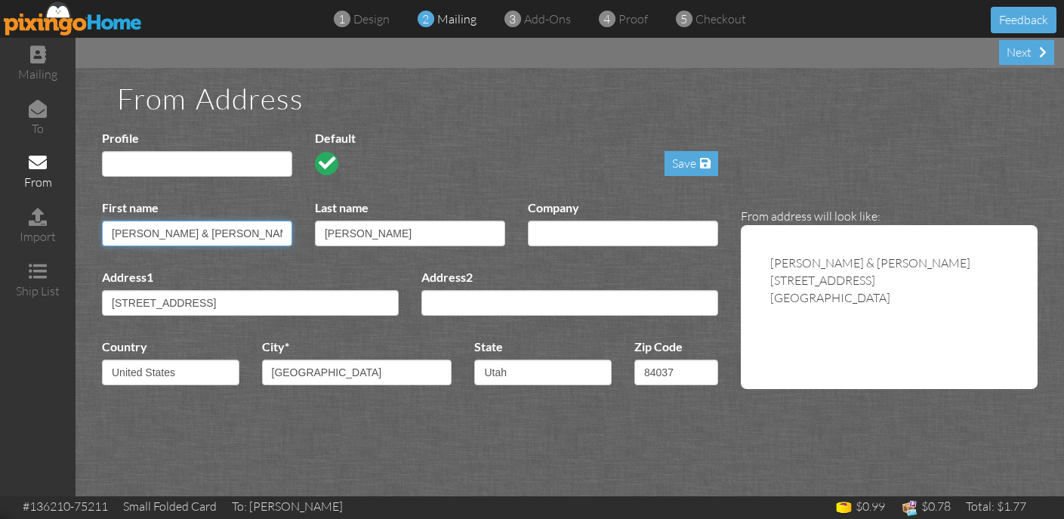
click at [147, 230] on input "[PERSON_NAME] & [PERSON_NAME]" at bounding box center [197, 233] width 190 height 26
drag, startPoint x: 141, startPoint y: 230, endPoint x: 247, endPoint y: 228, distance: 105.7
click at [247, 228] on input "[PERSON_NAME] & [PERSON_NAME]" at bounding box center [197, 233] width 190 height 26
type input "[PERSON_NAME]"
type input "Gardner"
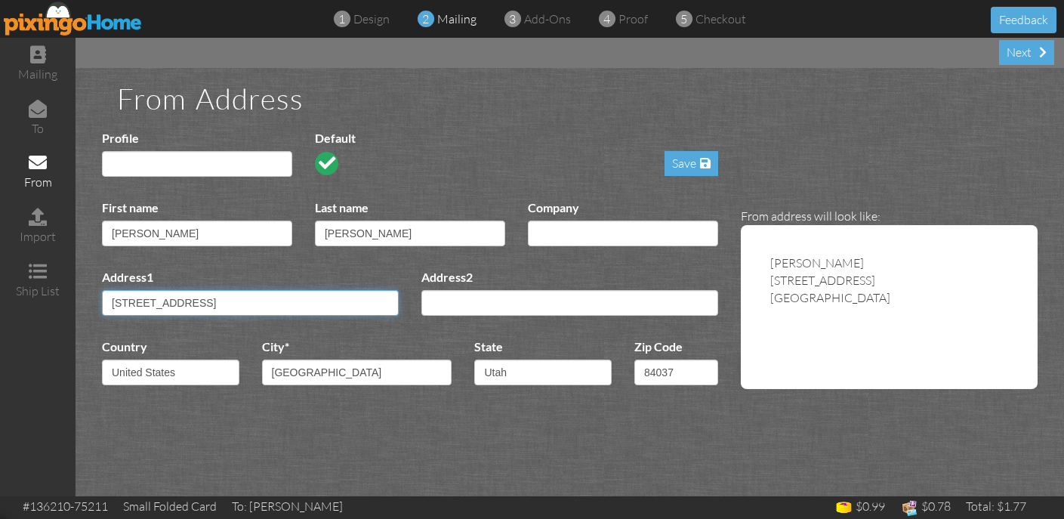
type input "453 W Parkway Dr."
type input "Kaysville"
click at [696, 157] on div "Save" at bounding box center [691, 163] width 54 height 25
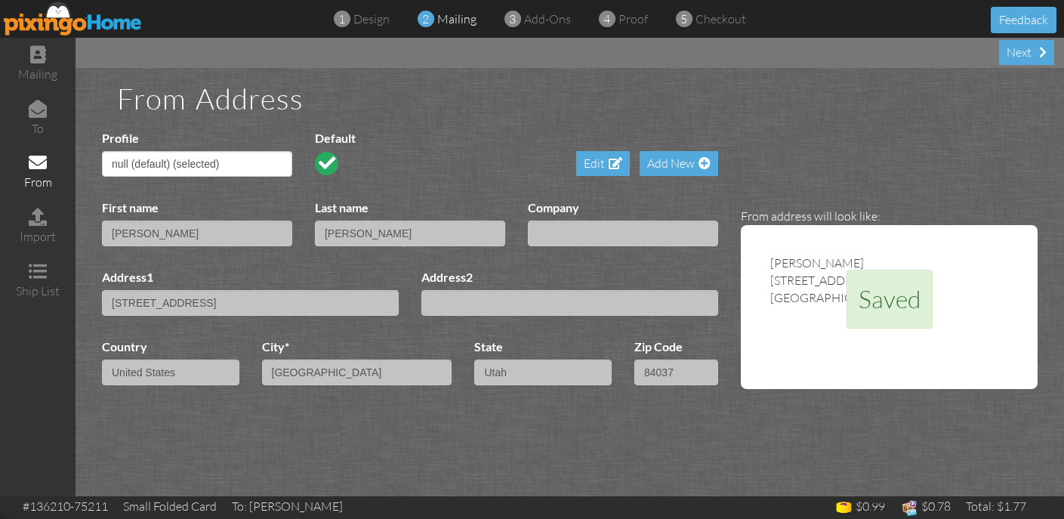
select select "object:624"
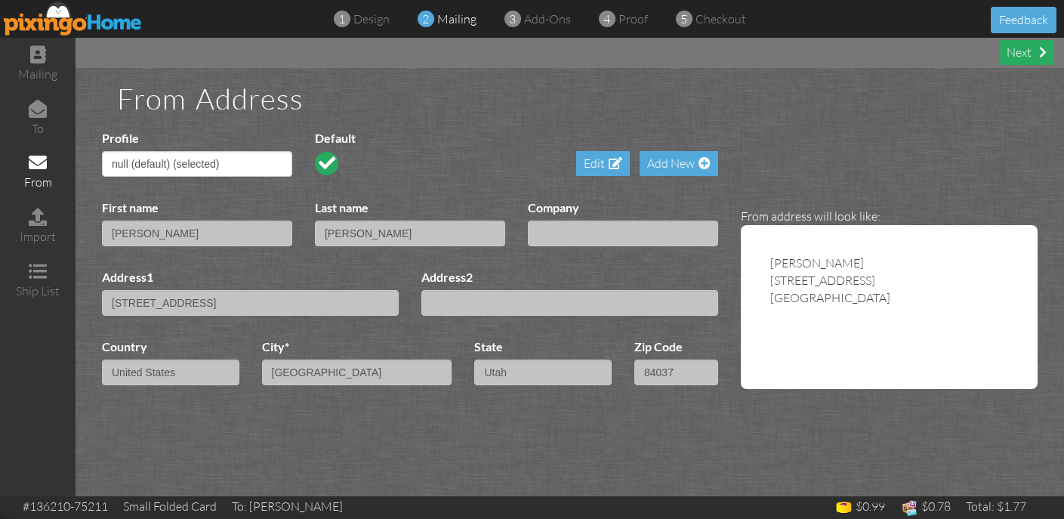
click at [1013, 52] on div "Next" at bounding box center [1026, 52] width 55 height 25
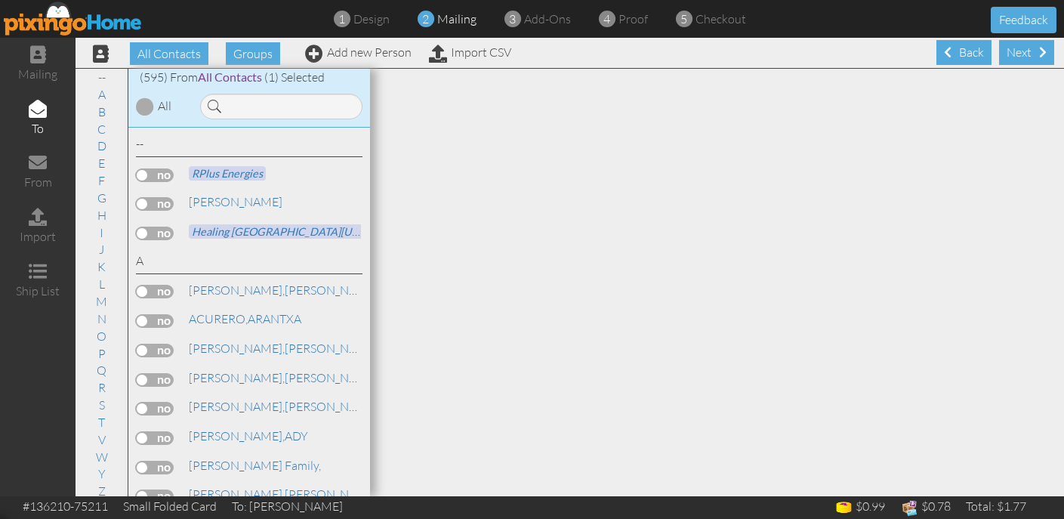
click at [1013, 52] on div "Next" at bounding box center [1026, 52] width 55 height 25
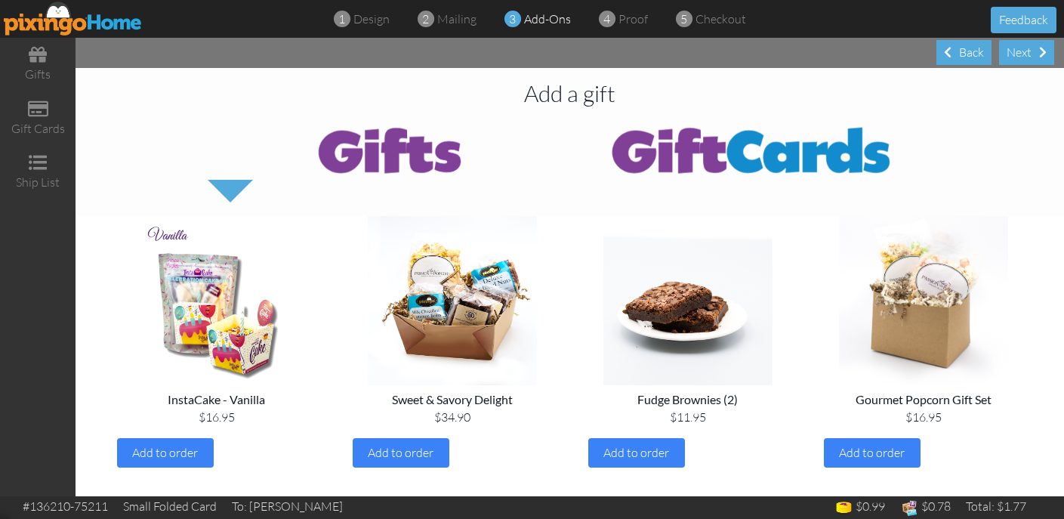
click at [1013, 52] on div "Next" at bounding box center [1026, 52] width 55 height 25
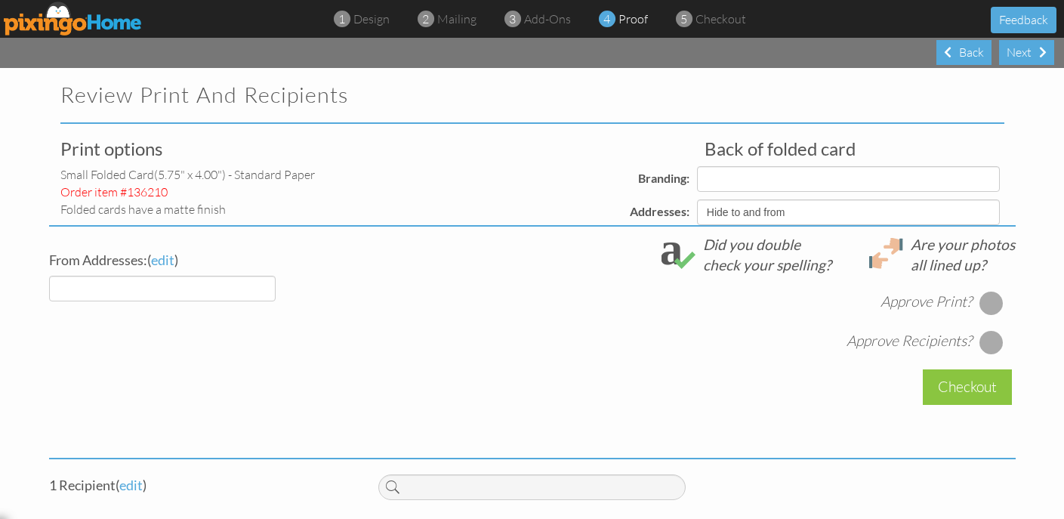
select select "object:2613"
select select "object:2611"
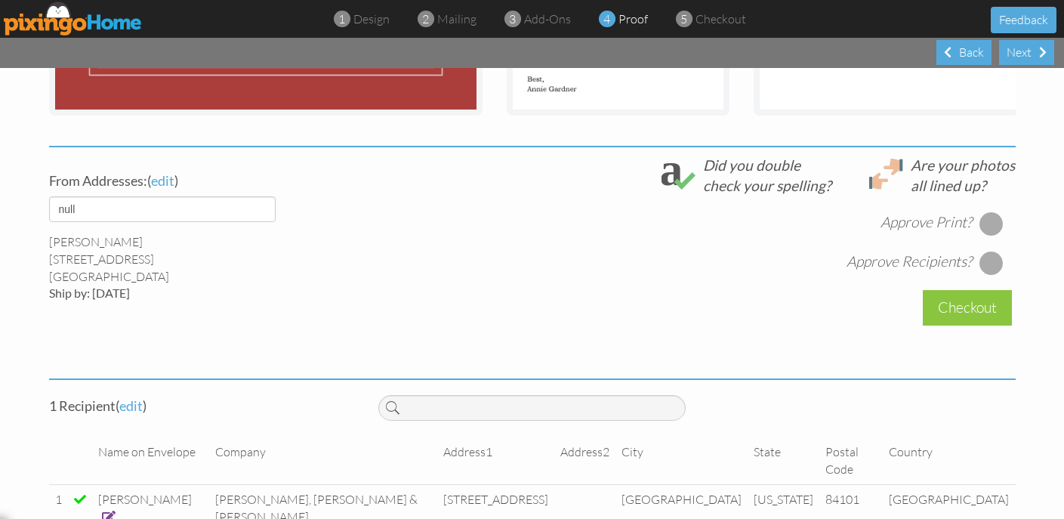
scroll to position [472, 0]
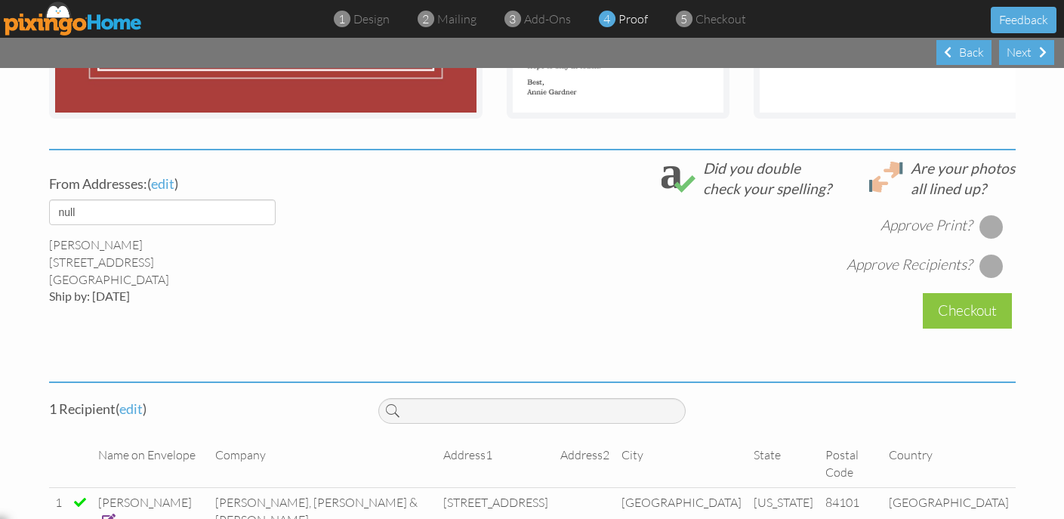
click at [1000, 223] on div at bounding box center [991, 226] width 24 height 24
click at [998, 281] on div "From Addresses: ( edit ) default Annie Gardner 453 W Parkway Dr. Kaysville, UT …" at bounding box center [532, 262] width 989 height 208
click at [998, 260] on div at bounding box center [991, 266] width 24 height 24
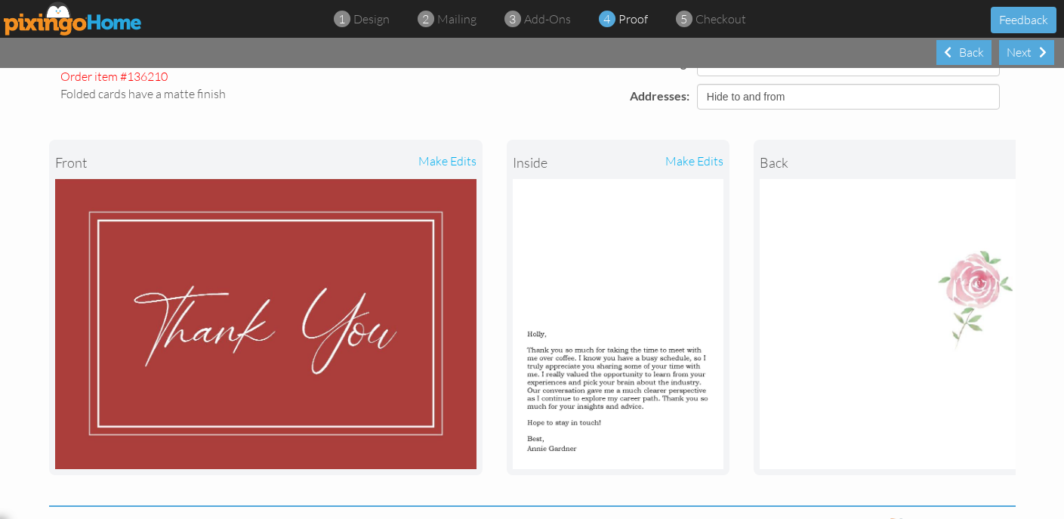
scroll to position [0, 0]
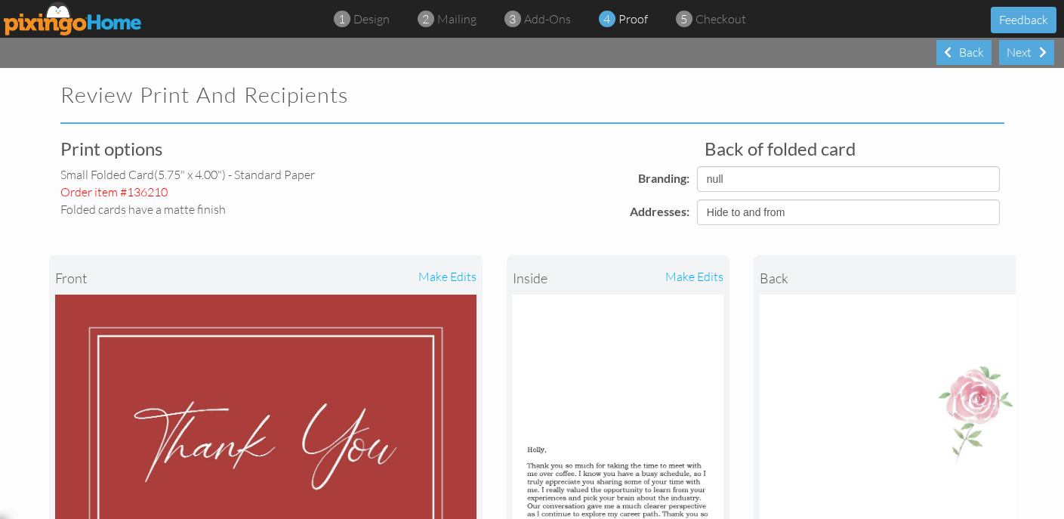
click at [715, 273] on div "make edits" at bounding box center [671, 277] width 106 height 33
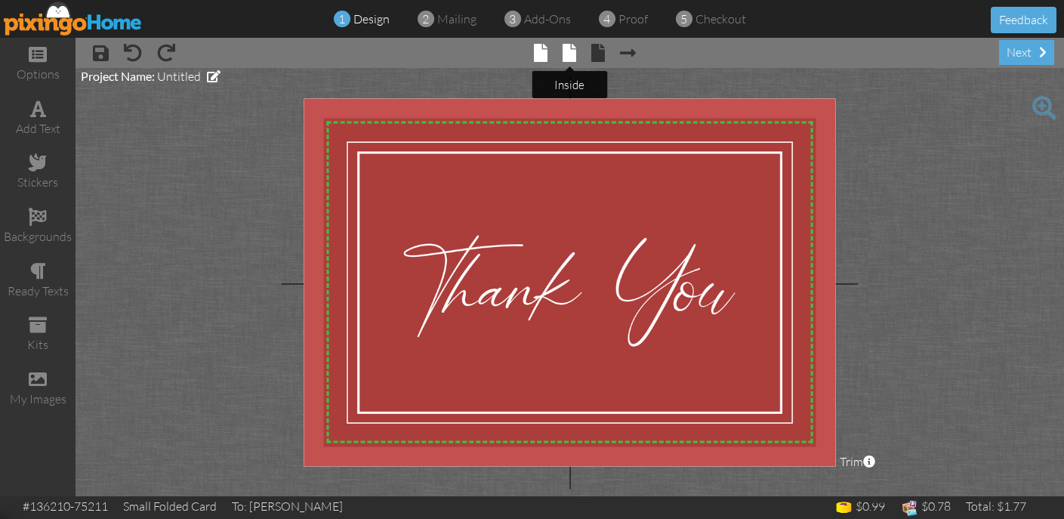
click at [574, 49] on span at bounding box center [569, 53] width 14 height 18
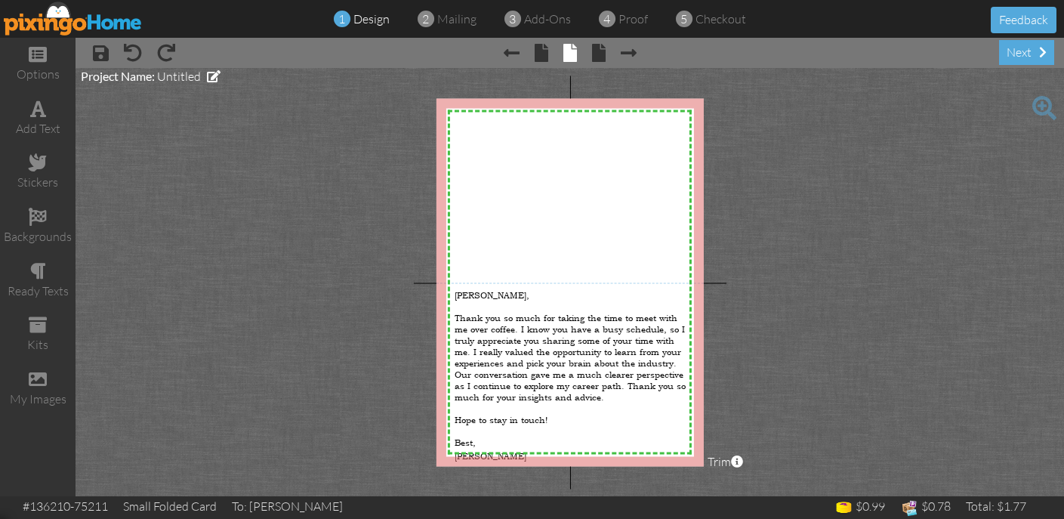
click at [66, 28] on img at bounding box center [73, 19] width 139 height 34
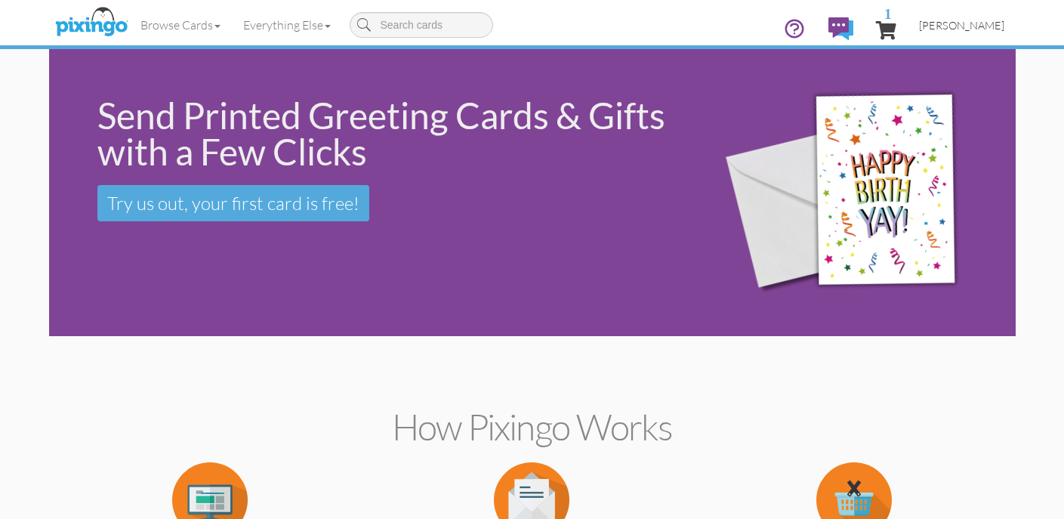
click at [966, 20] on span "[PERSON_NAME]" at bounding box center [961, 25] width 85 height 13
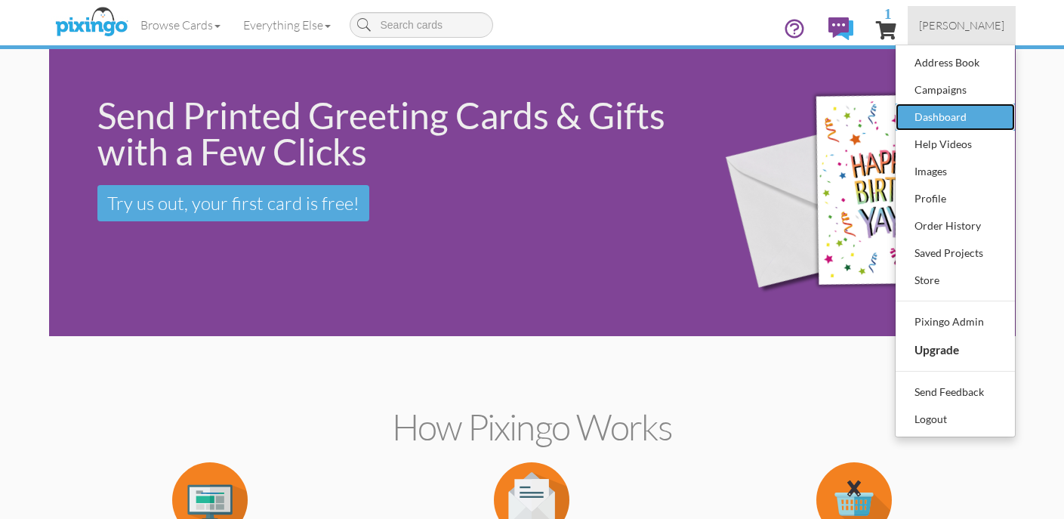
click at [966, 114] on div "Dashboard" at bounding box center [954, 117] width 89 height 23
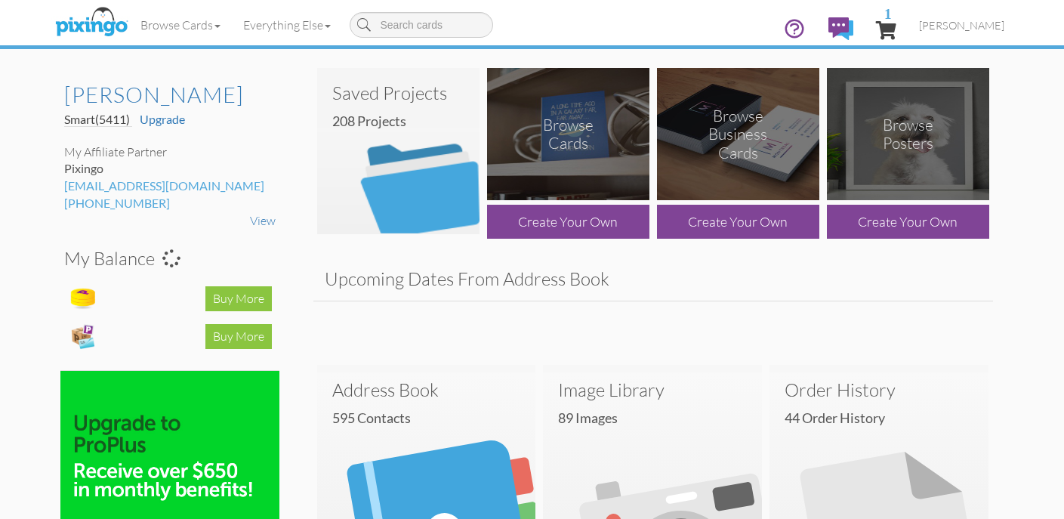
click at [447, 175] on img at bounding box center [398, 151] width 162 height 166
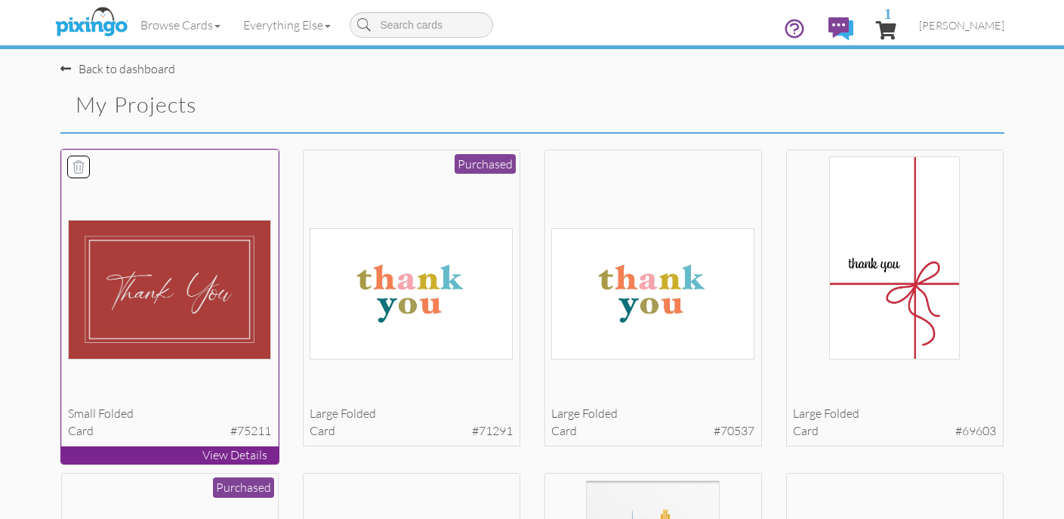
click at [218, 263] on img at bounding box center [169, 290] width 203 height 140
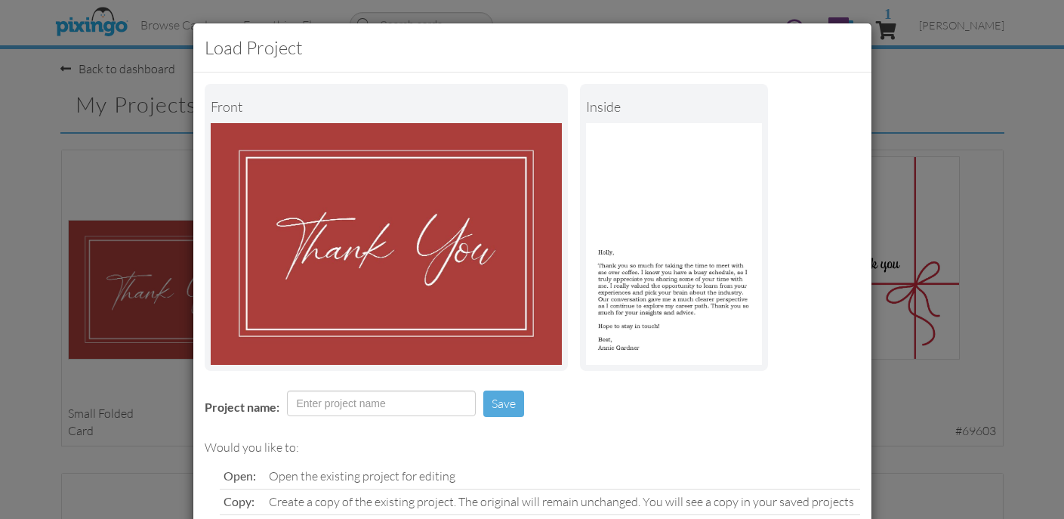
scroll to position [130, 0]
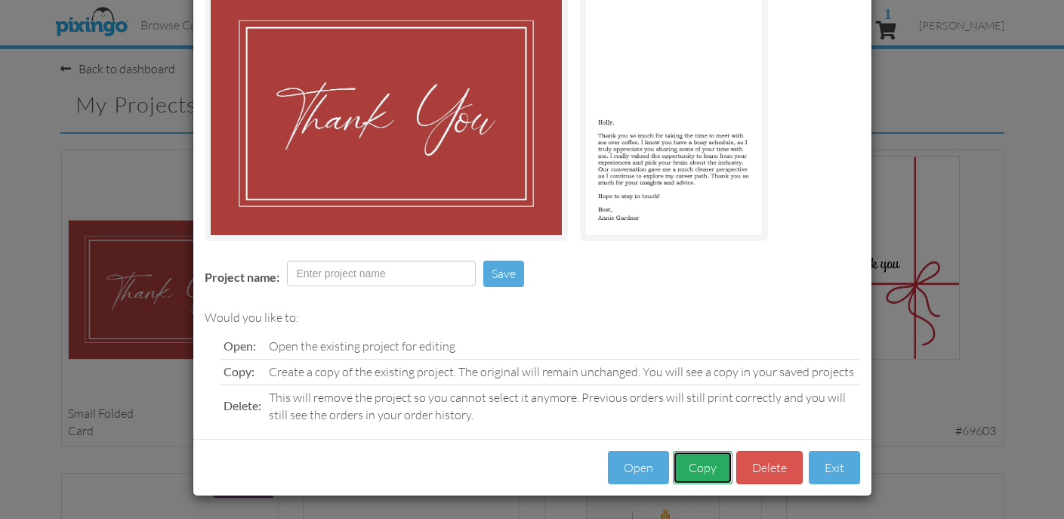
click at [705, 464] on button "Copy" at bounding box center [703, 468] width 60 height 34
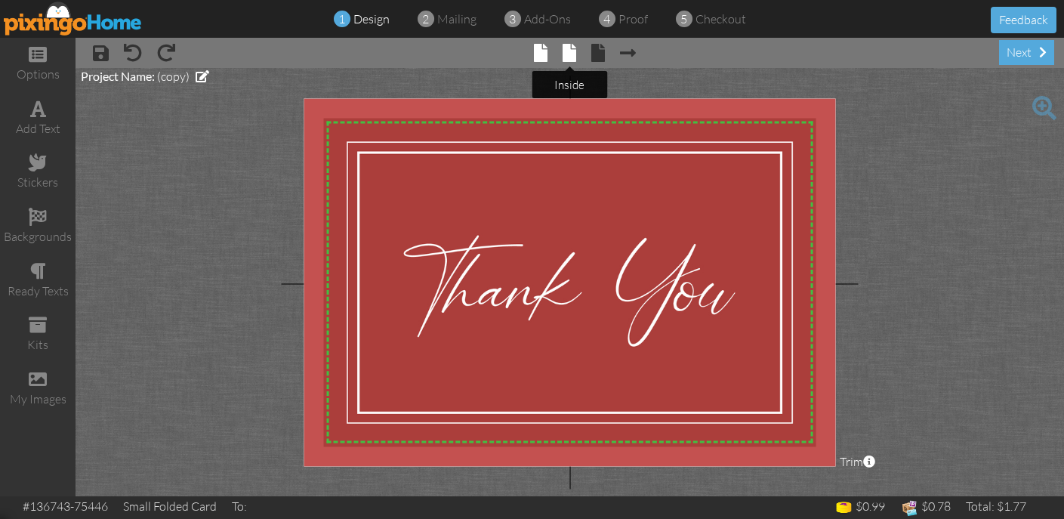
click at [571, 52] on span at bounding box center [569, 53] width 14 height 18
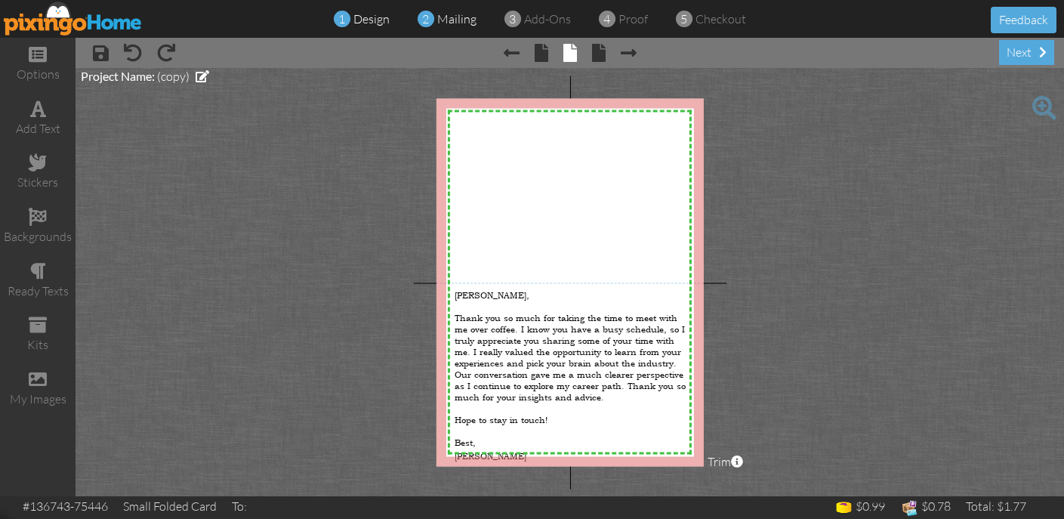
click at [449, 20] on span "mailing" at bounding box center [456, 18] width 39 height 15
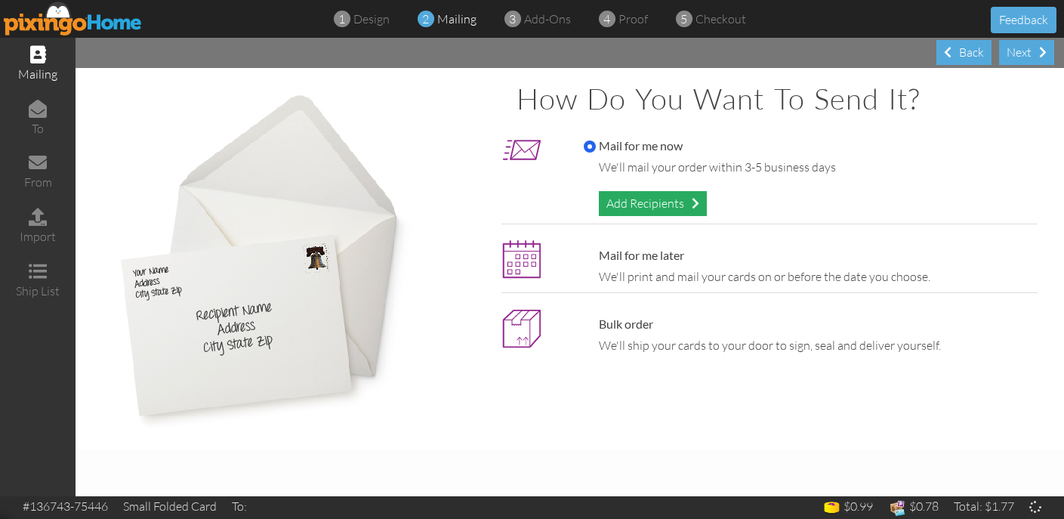
click at [641, 196] on div "Add Recipients" at bounding box center [653, 203] width 108 height 25
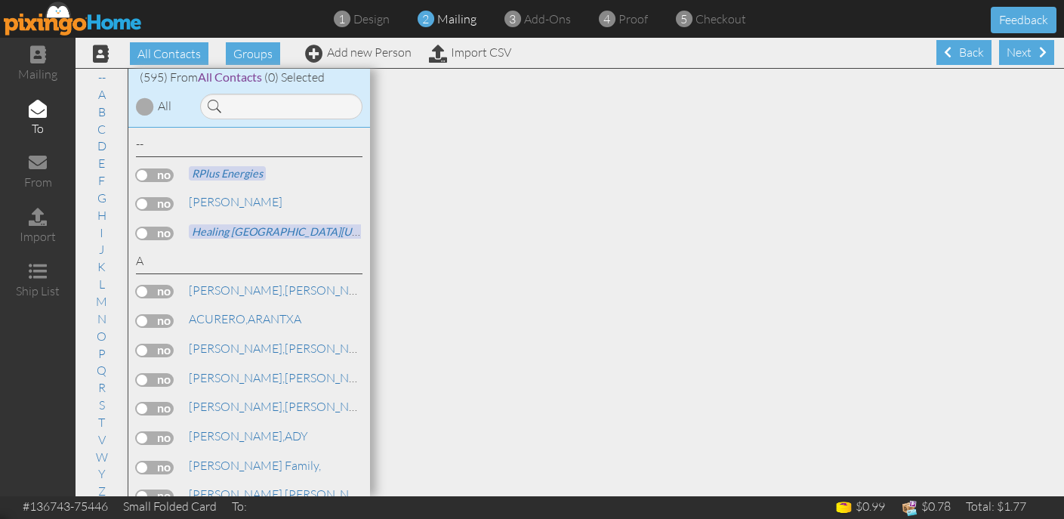
click at [254, 89] on div at bounding box center [279, 102] width 181 height 33
click at [254, 102] on input at bounding box center [281, 107] width 162 height 26
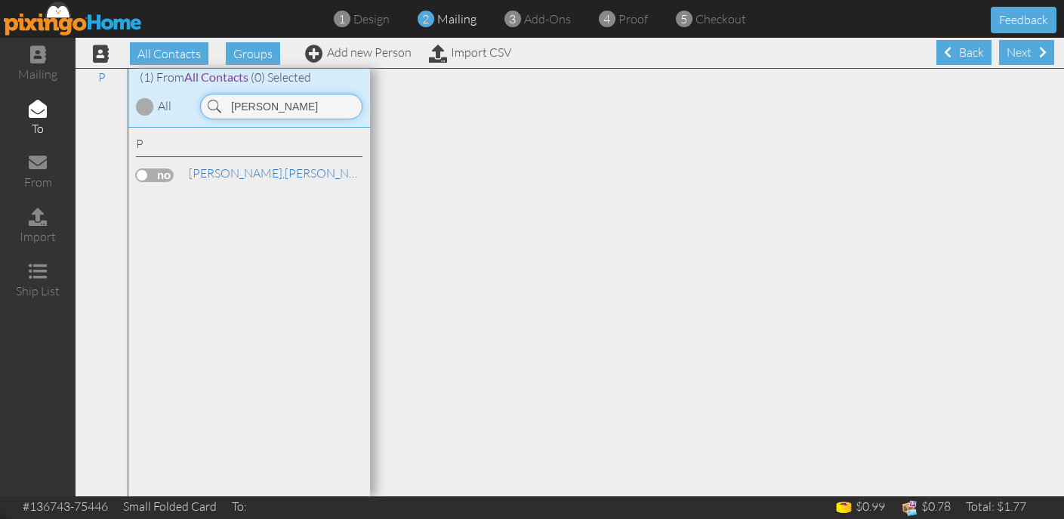
type input "holly"
click at [159, 183] on div "Peck, Holly Ward, Hill & Peck" at bounding box center [249, 176] width 226 height 22
click at [156, 173] on label at bounding box center [155, 175] width 38 height 14
click at [0, 0] on input "checkbox" at bounding box center [0, 0] width 0 height 0
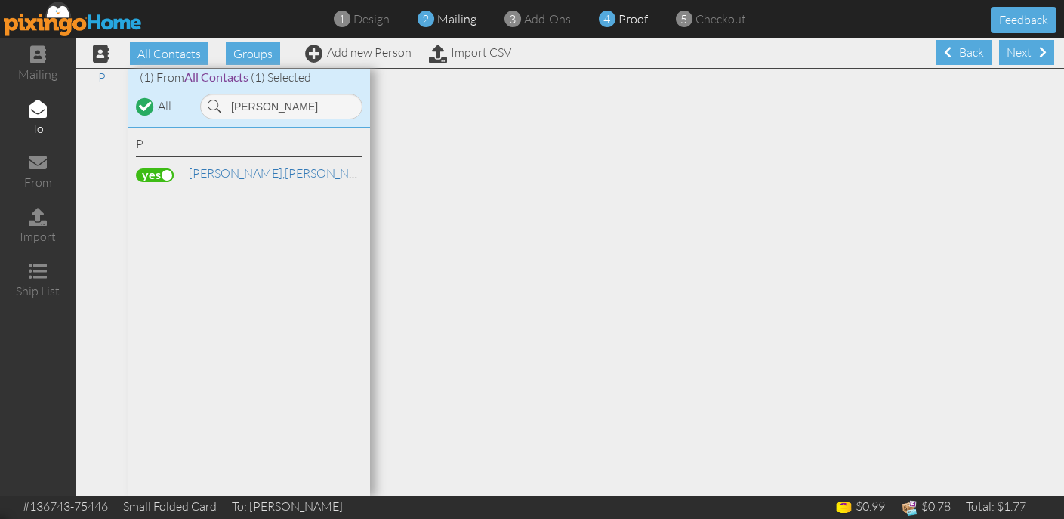
click at [630, 20] on span "proof" at bounding box center [632, 18] width 29 height 15
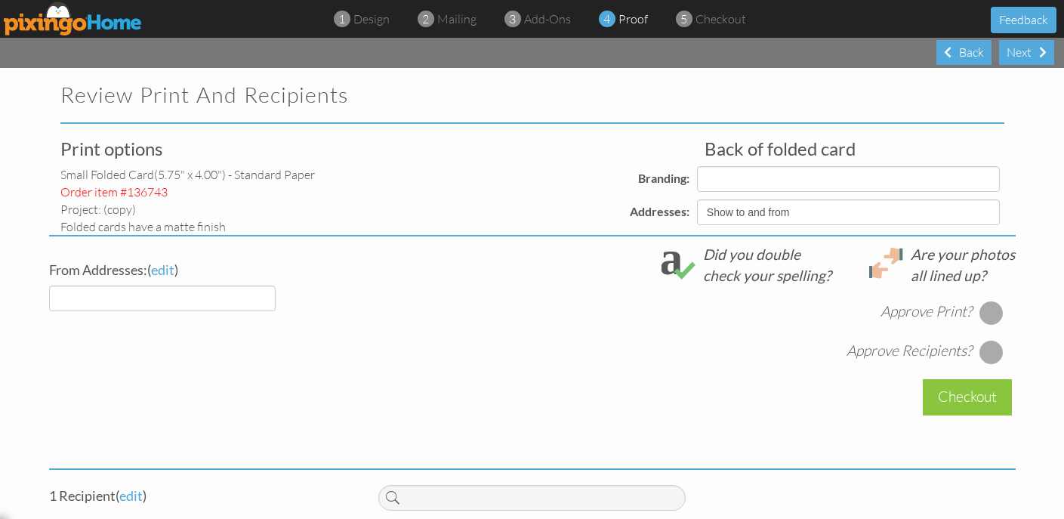
select select "object:4976"
select select "object:4978"
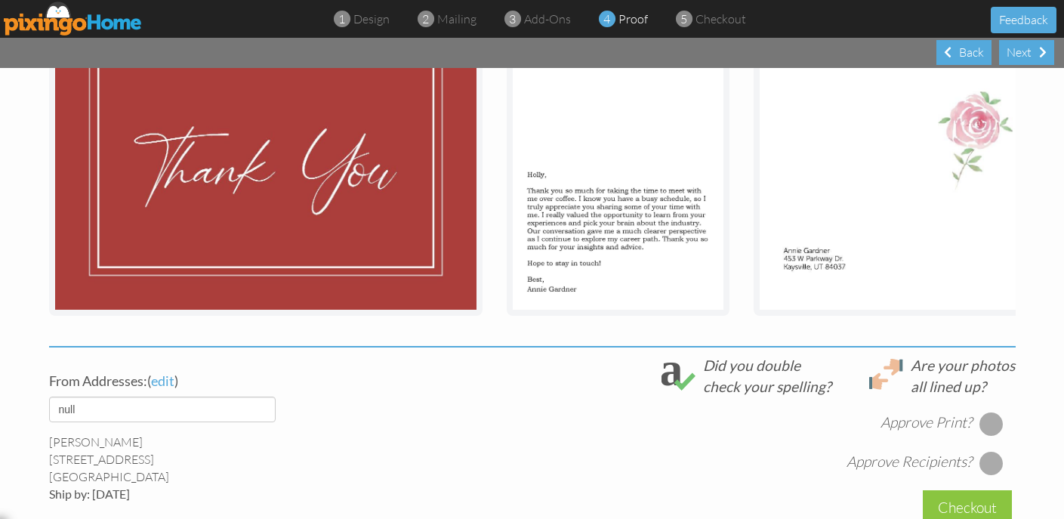
scroll to position [322, 0]
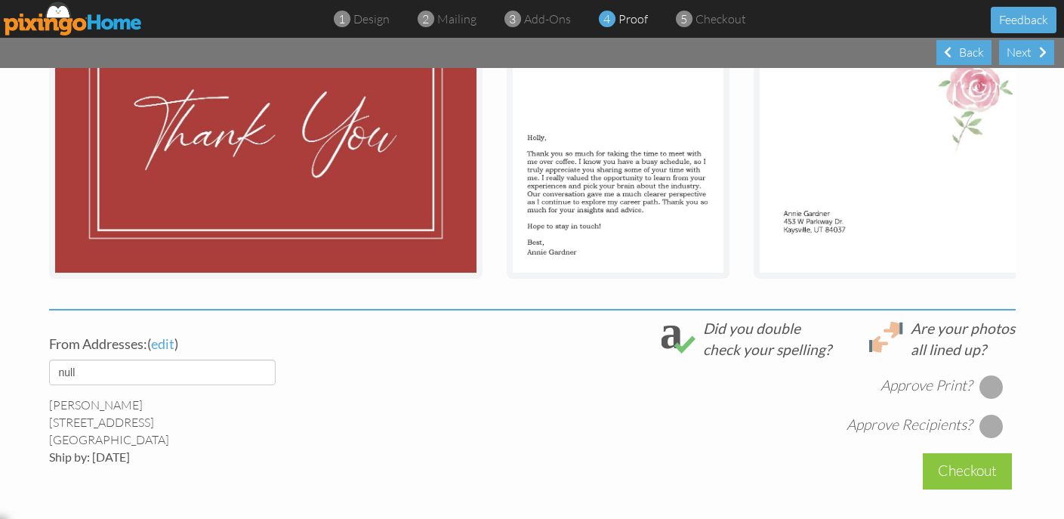
click at [136, 386] on div "From Addresses: ( edit ) default Annie Gardner 453 W Parkway Dr. Kaysville, UT …" at bounding box center [203, 391] width 330 height 147
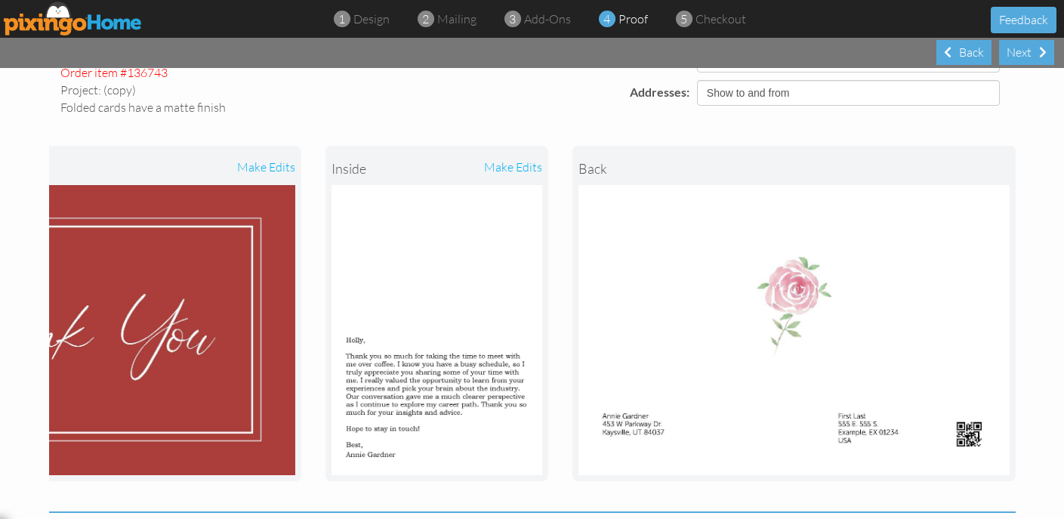
scroll to position [53, 0]
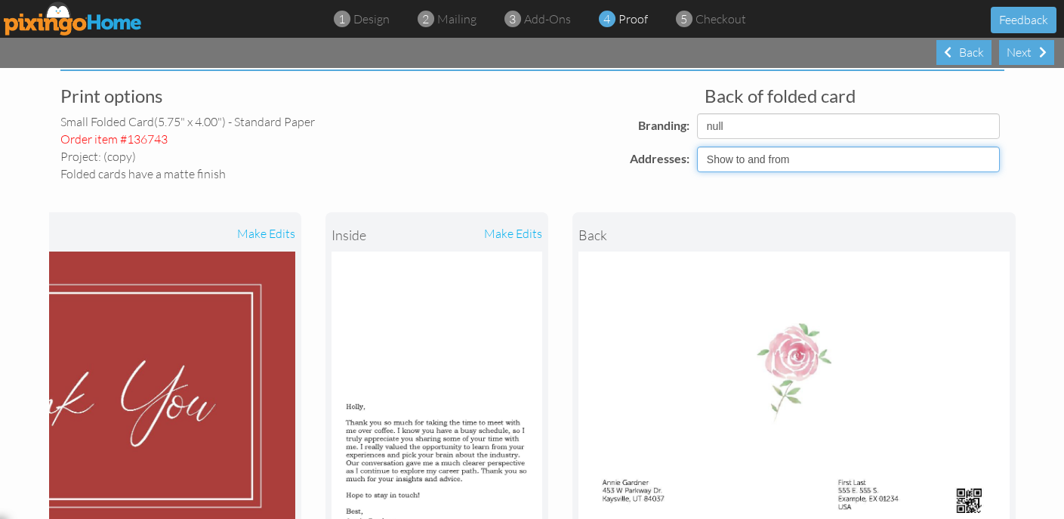
click at [817, 159] on select "Show to and from Show from only Hide to and from" at bounding box center [848, 159] width 303 height 26
select select "object:4973"
click at [697, 146] on select "Show to and from Show from only Hide to and from" at bounding box center [848, 159] width 303 height 26
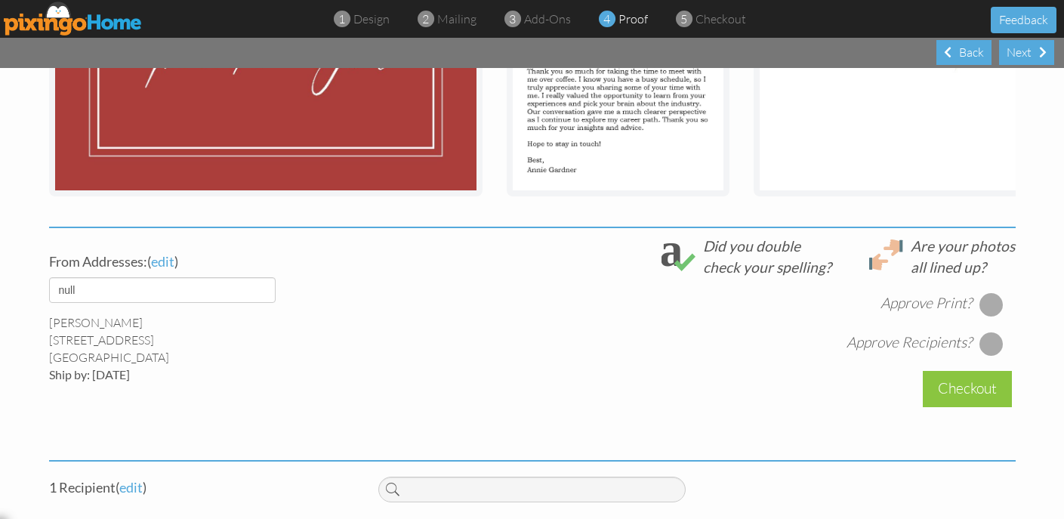
scroll to position [414, 0]
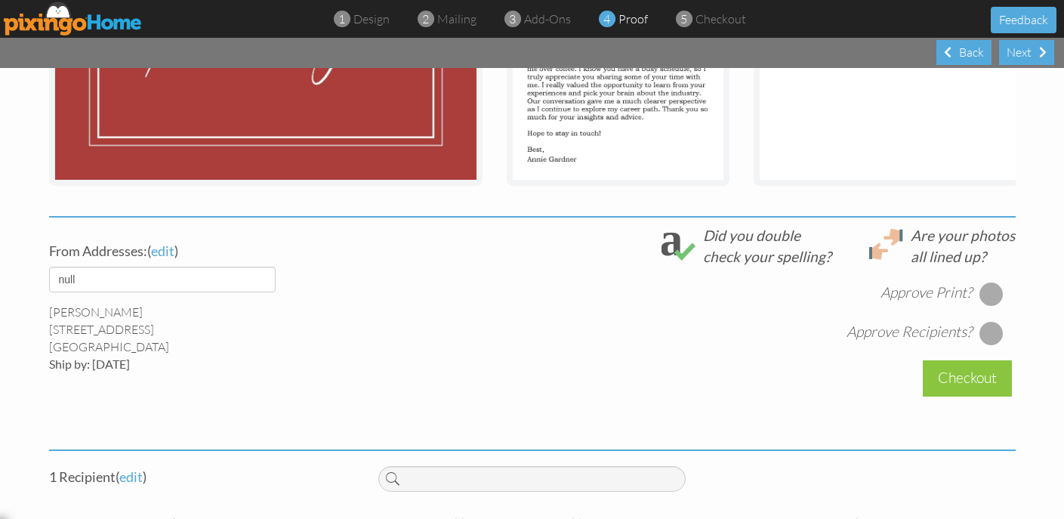
click at [993, 291] on div at bounding box center [991, 294] width 24 height 24
click at [993, 337] on div at bounding box center [991, 333] width 24 height 24
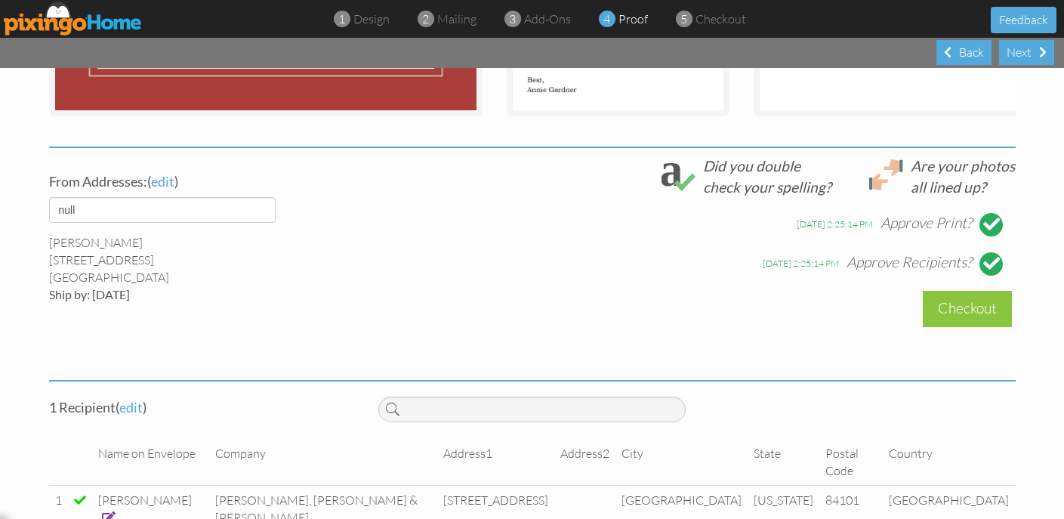
scroll to position [494, 0]
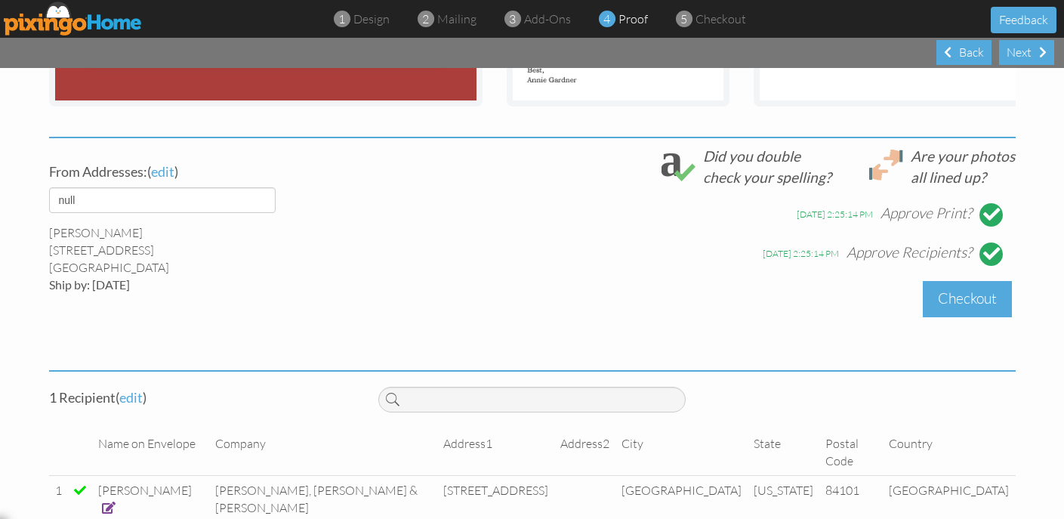
click at [985, 297] on div "Checkout" at bounding box center [967, 298] width 89 height 35
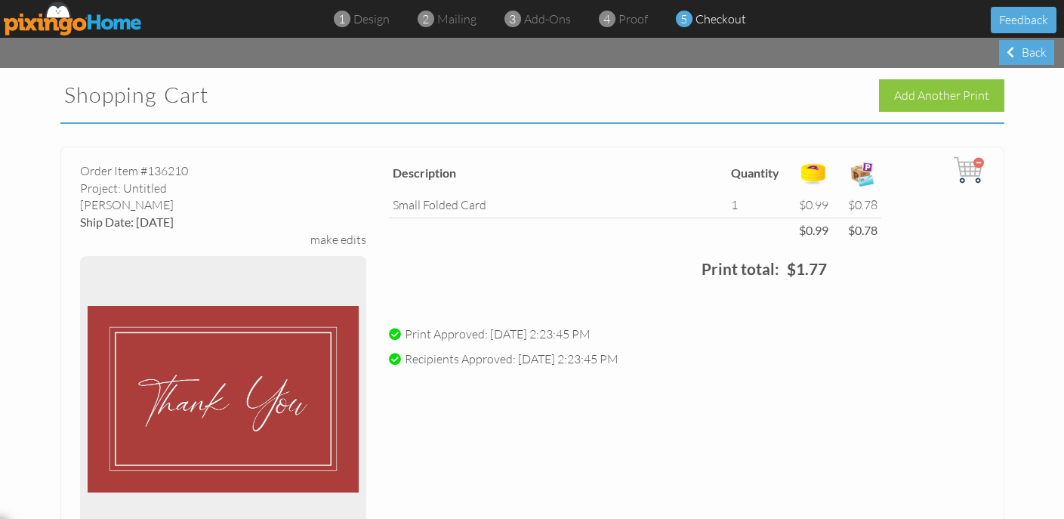
scroll to position [1, 0]
click at [976, 164] on img at bounding box center [968, 169] width 30 height 30
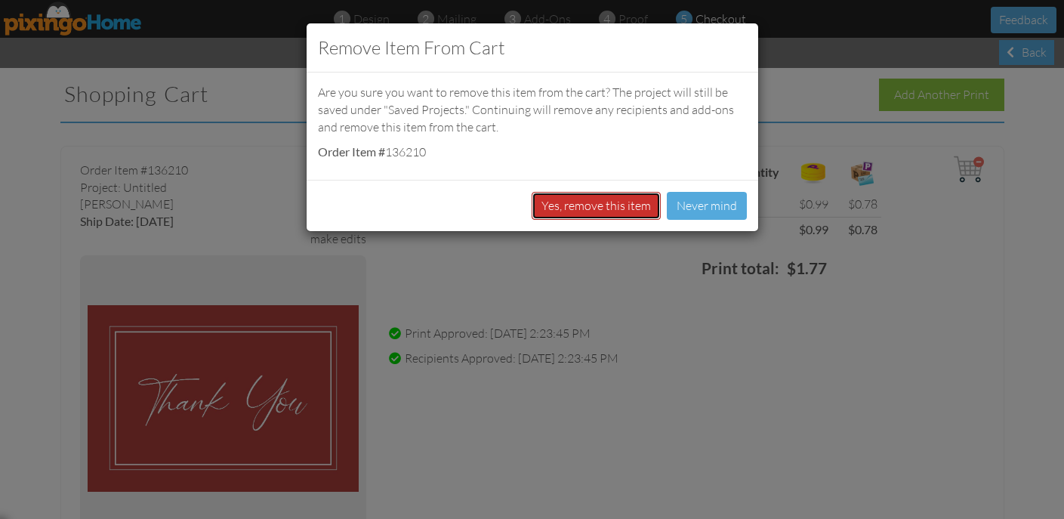
click at [554, 211] on button "Yes, remove this item" at bounding box center [595, 206] width 129 height 28
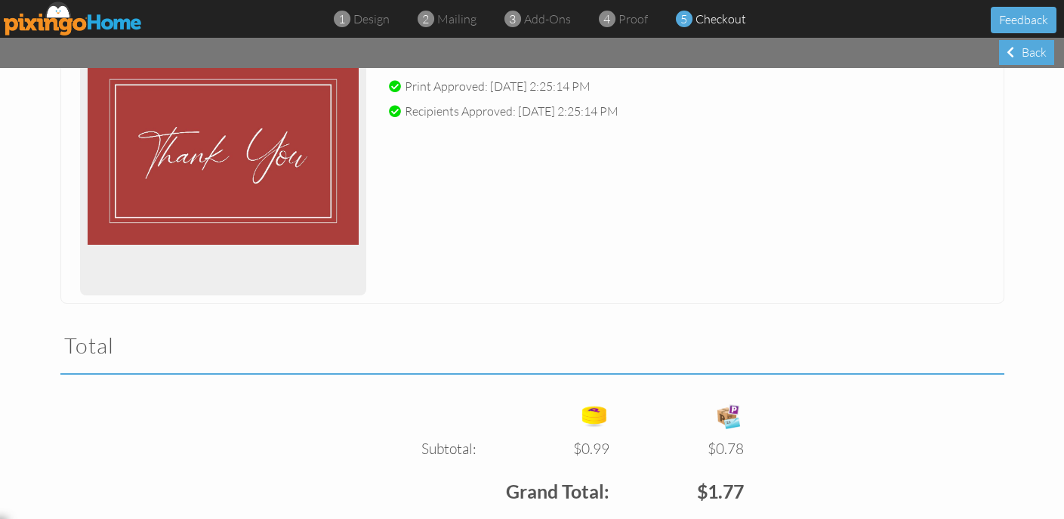
scroll to position [439, 0]
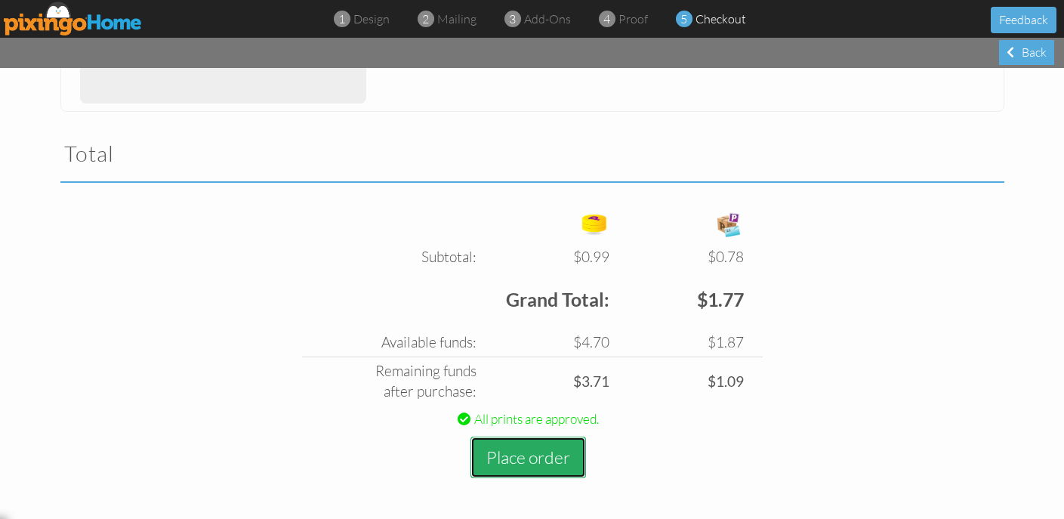
click at [528, 460] on button "Place order" at bounding box center [528, 457] width 116 height 42
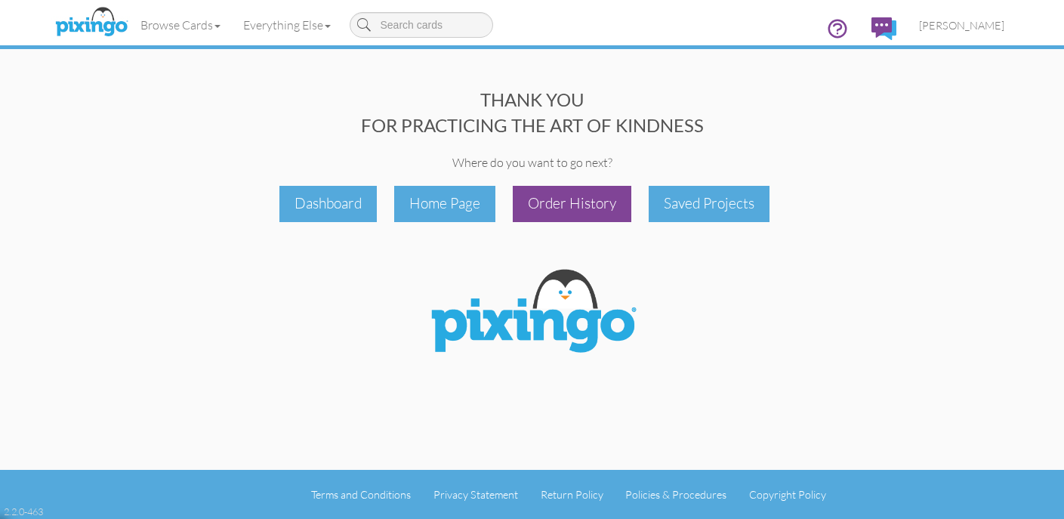
click at [587, 214] on div "Order History" at bounding box center [572, 203] width 119 height 35
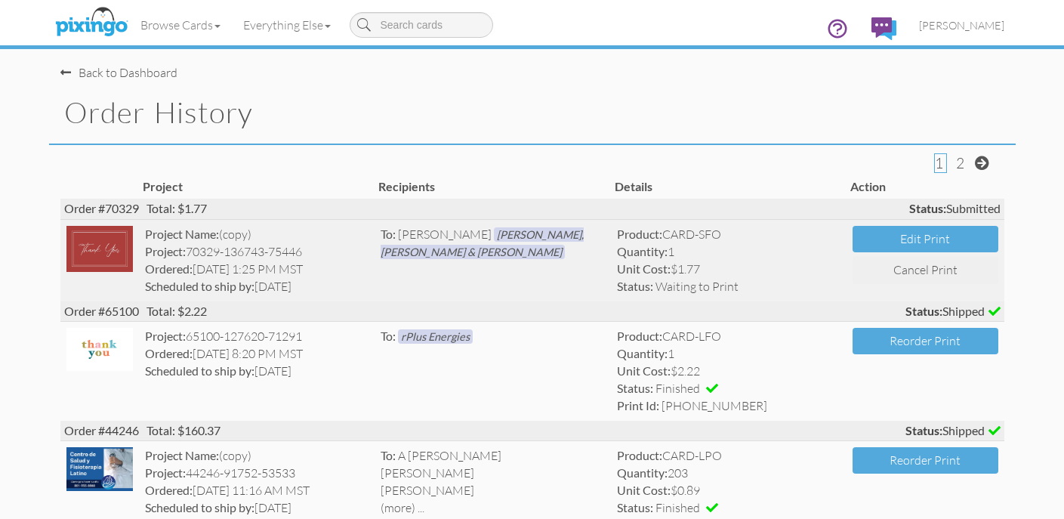
click at [719, 248] on div "Quantity: 1" at bounding box center [729, 251] width 224 height 17
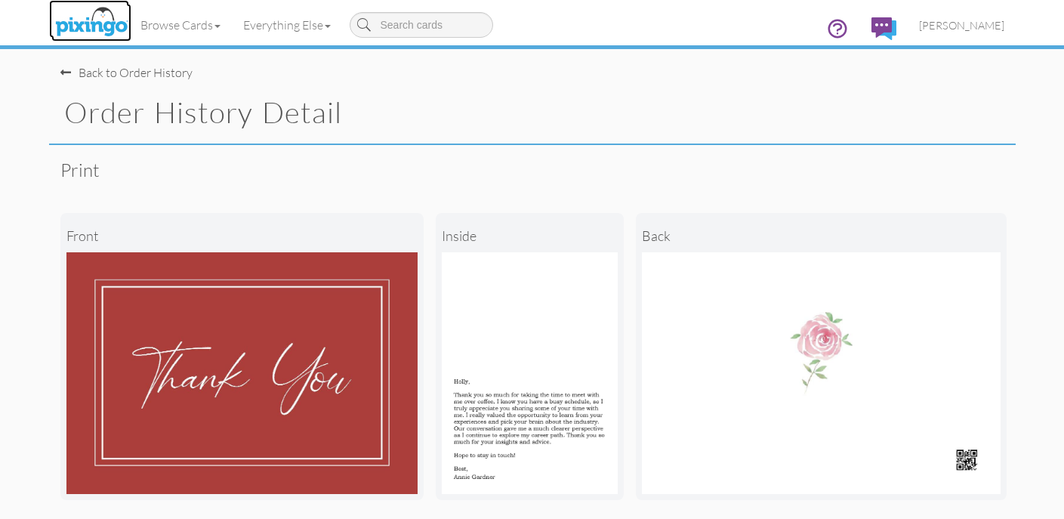
click at [113, 22] on img at bounding box center [91, 23] width 80 height 38
